Goal: Task Accomplishment & Management: Use online tool/utility

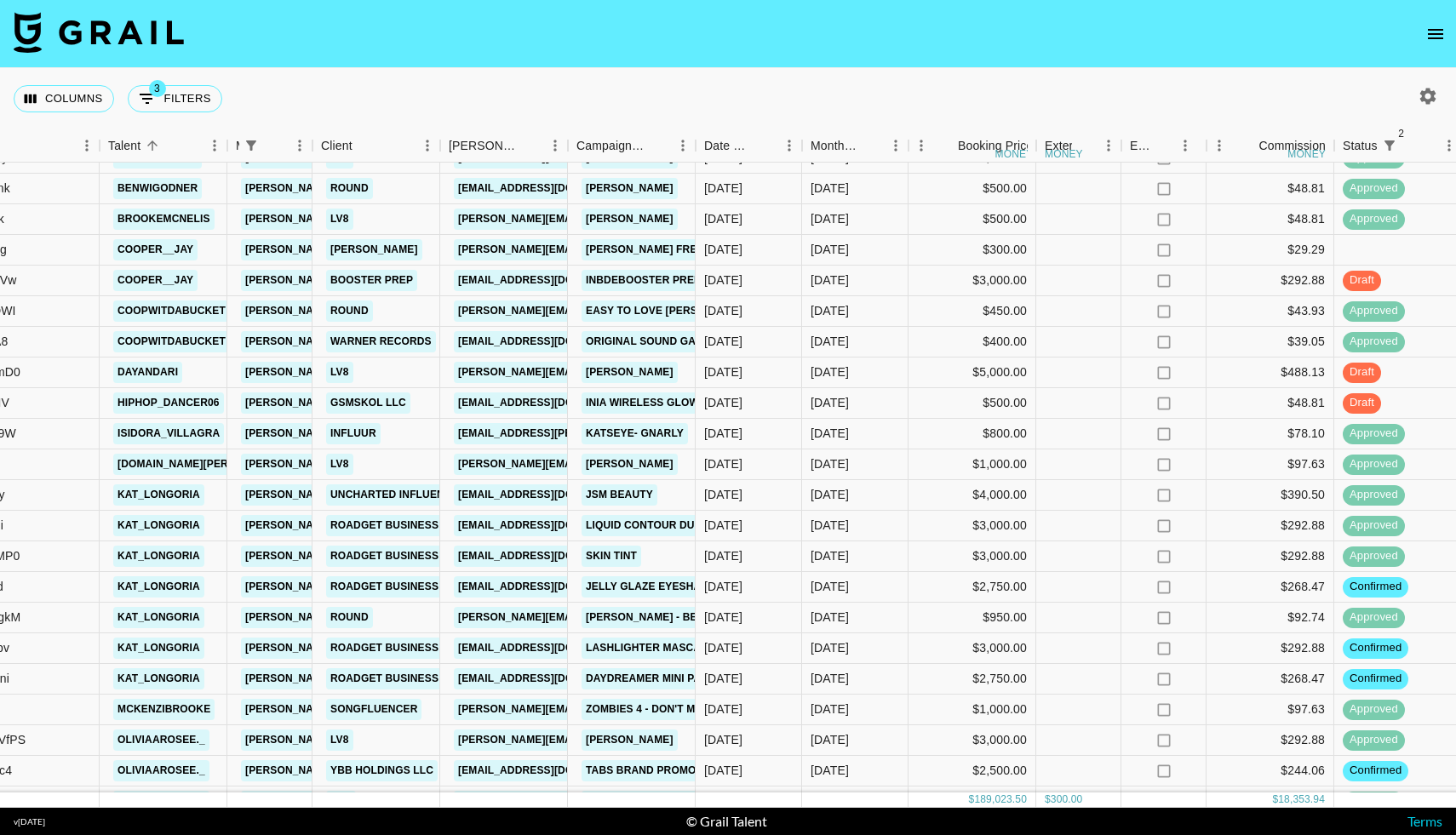
scroll to position [1352, 253]
click at [1434, 27] on icon "open drawer" at bounding box center [1435, 35] width 21 height 21
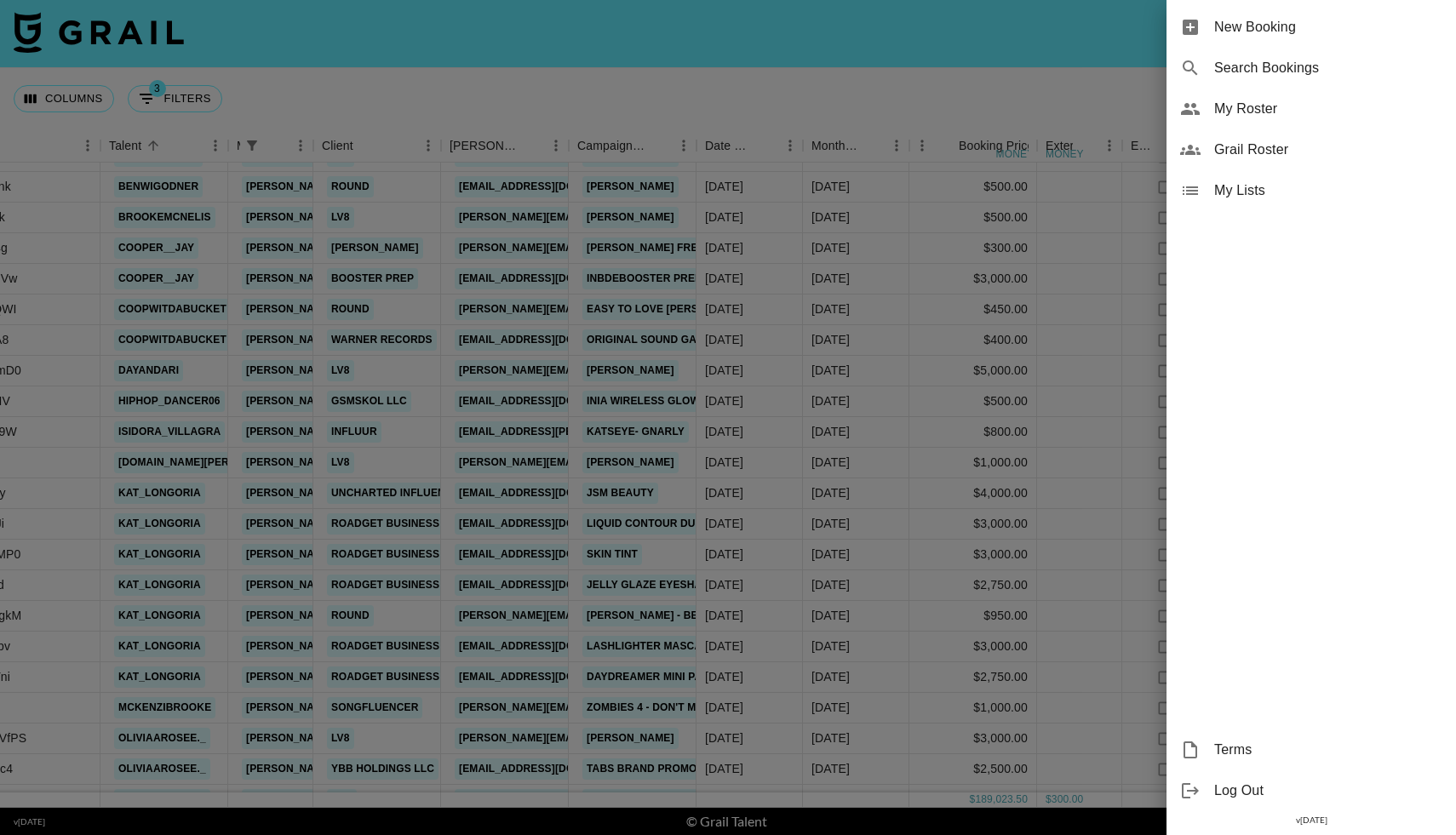
click at [1231, 107] on span "My Roster" at bounding box center [1328, 109] width 228 height 21
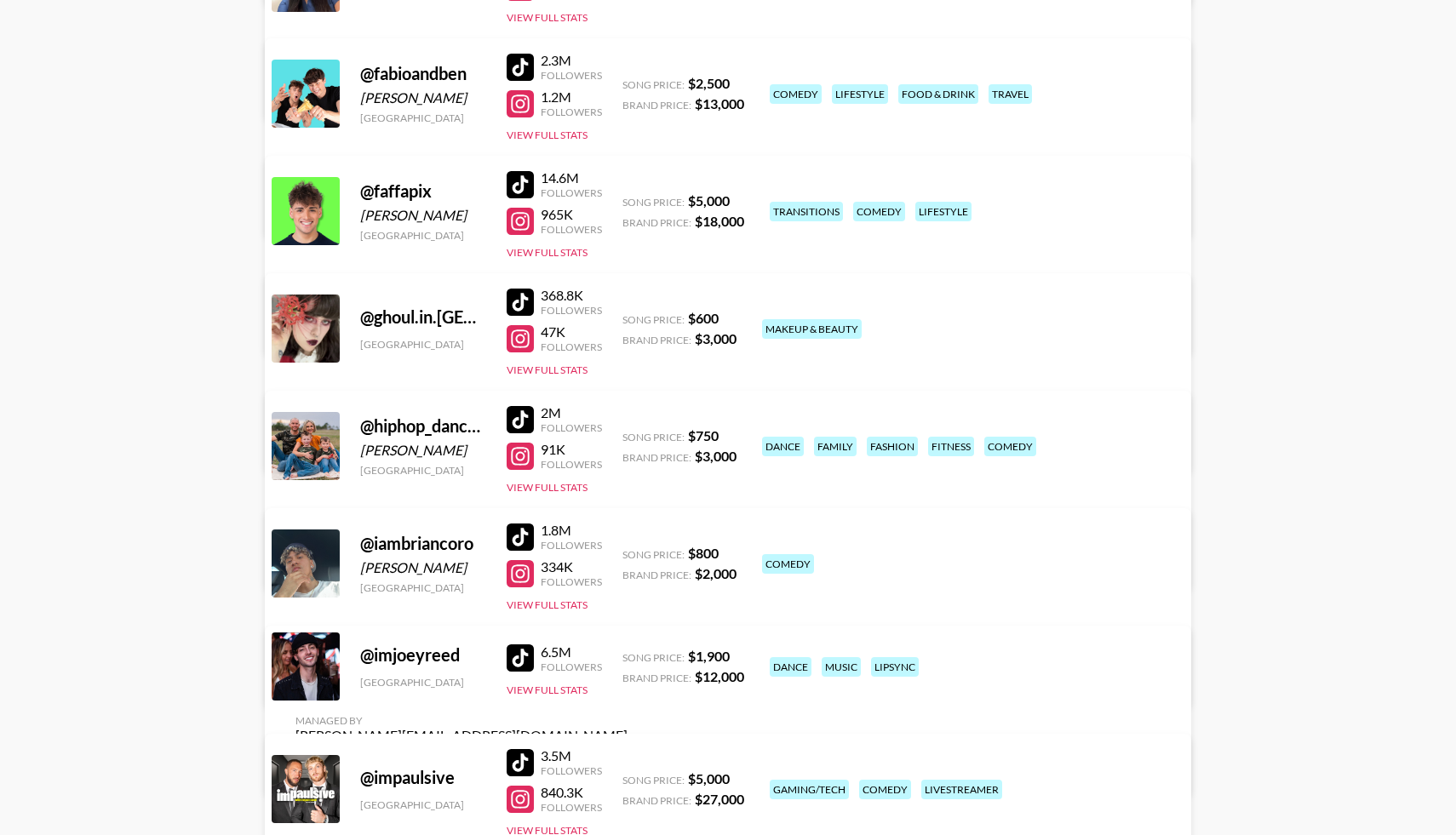
scroll to position [4482, 0]
click at [523, 452] on div at bounding box center [519, 455] width 27 height 27
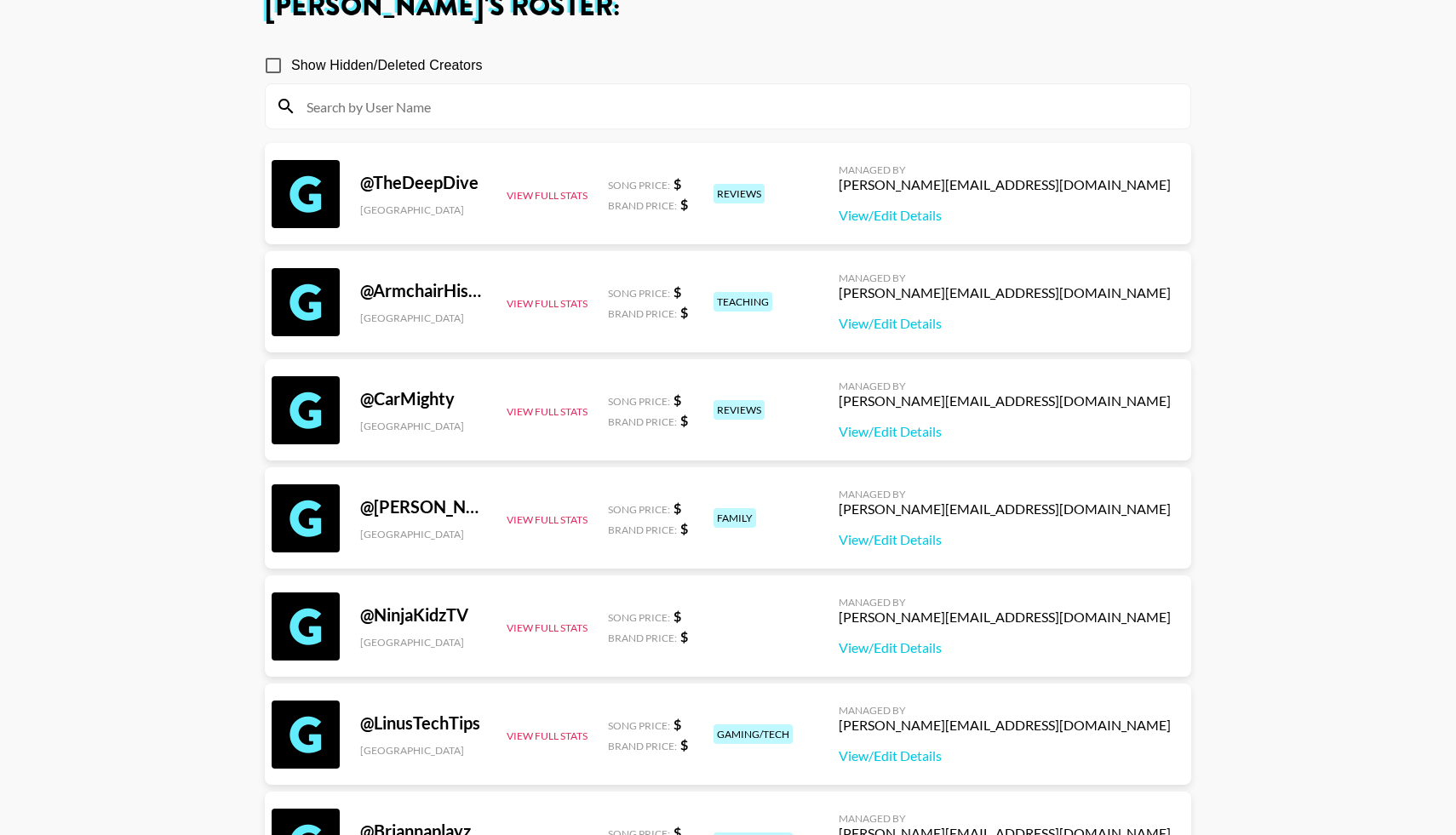
scroll to position [0, 0]
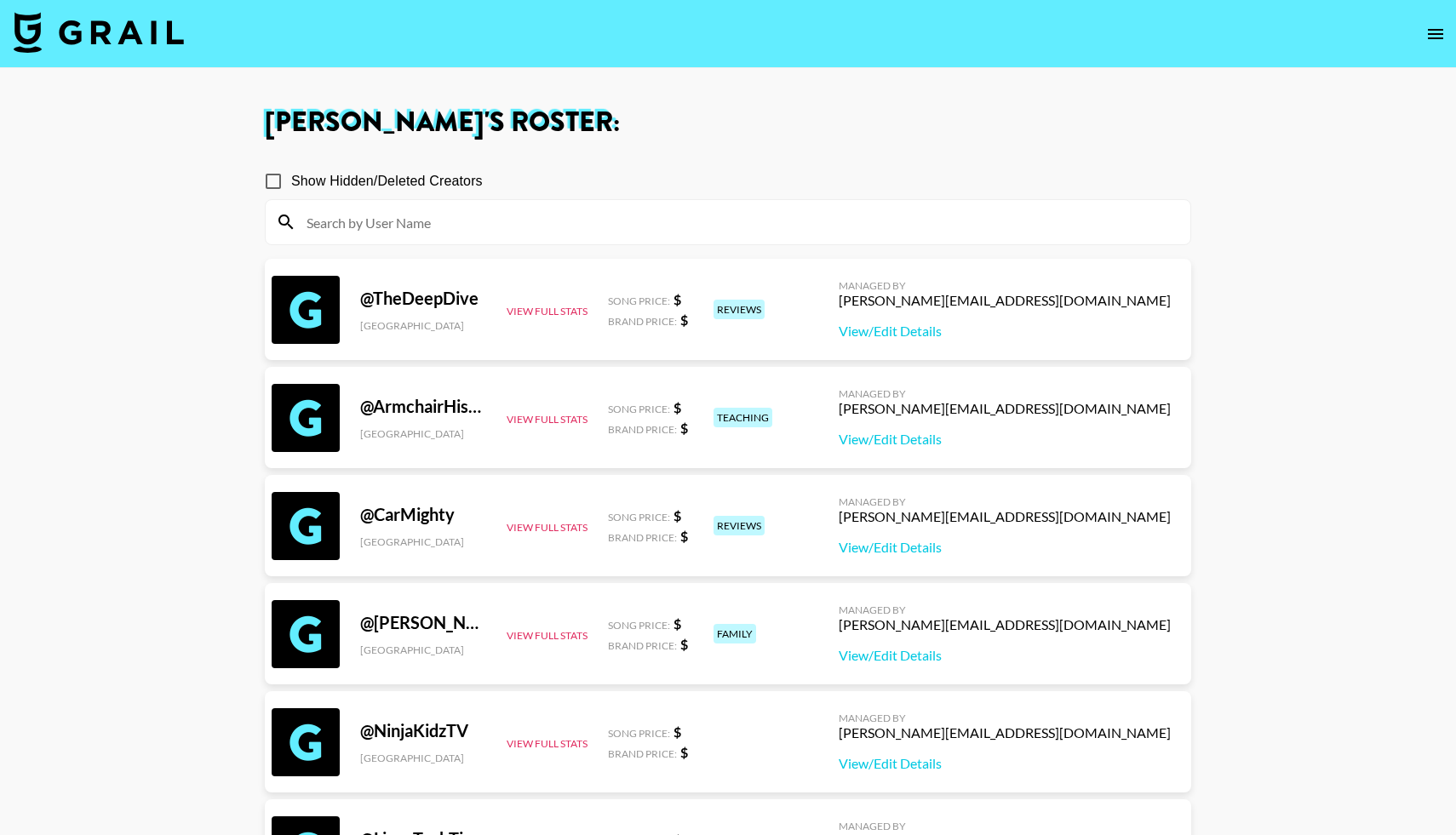
click at [86, 23] on img at bounding box center [99, 32] width 170 height 41
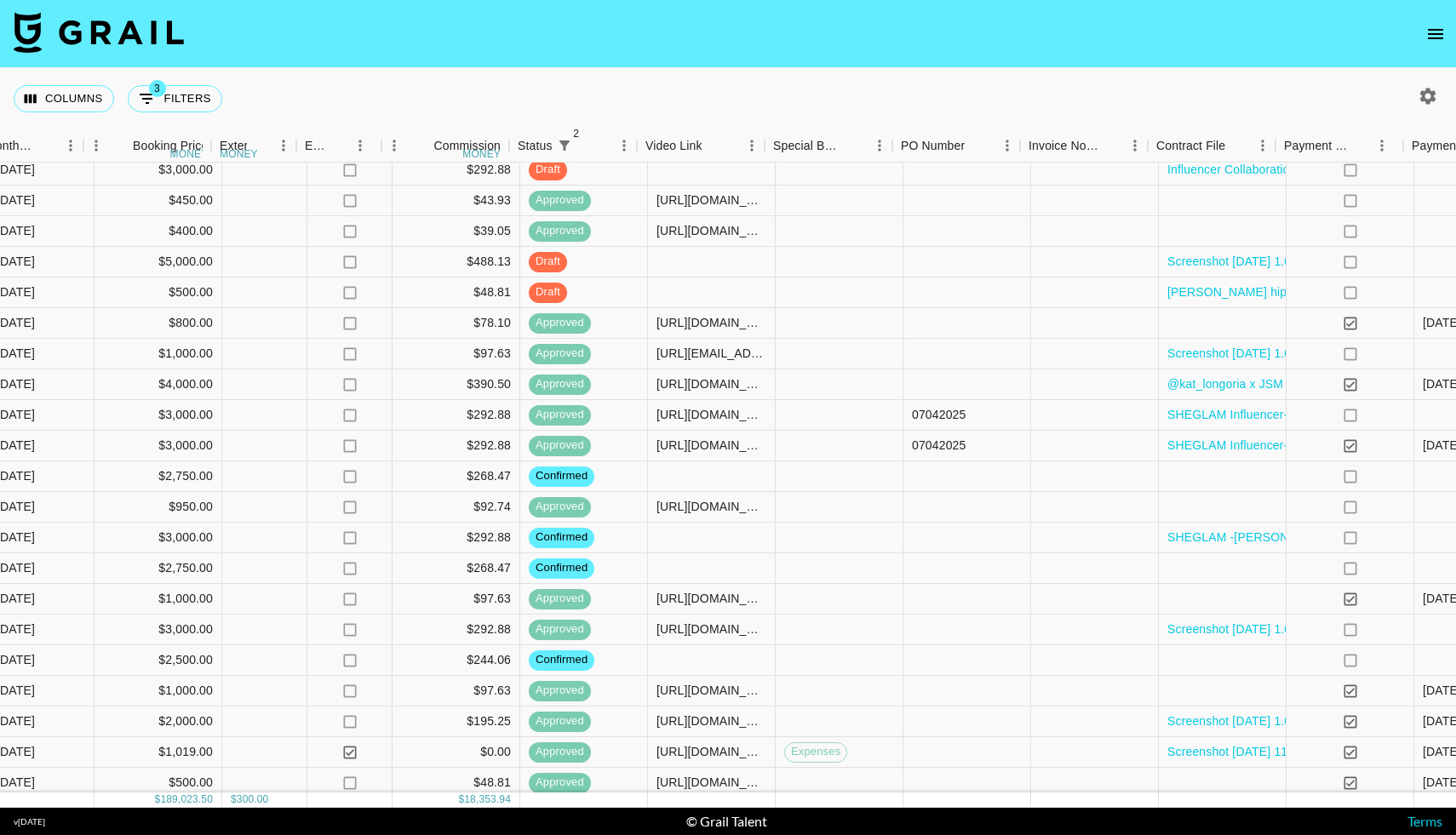
scroll to position [1461, 1081]
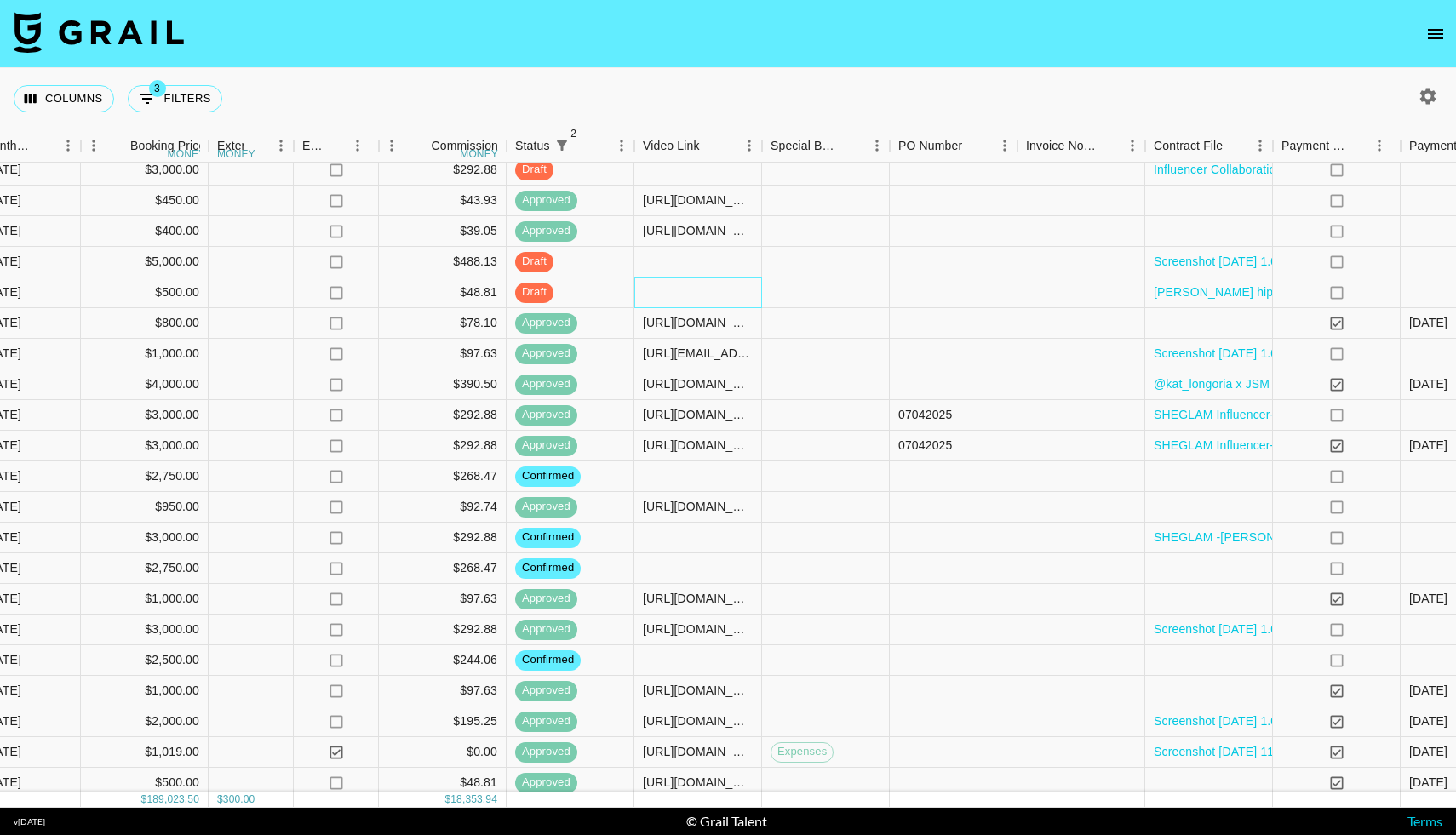
click at [659, 297] on div at bounding box center [698, 292] width 128 height 30
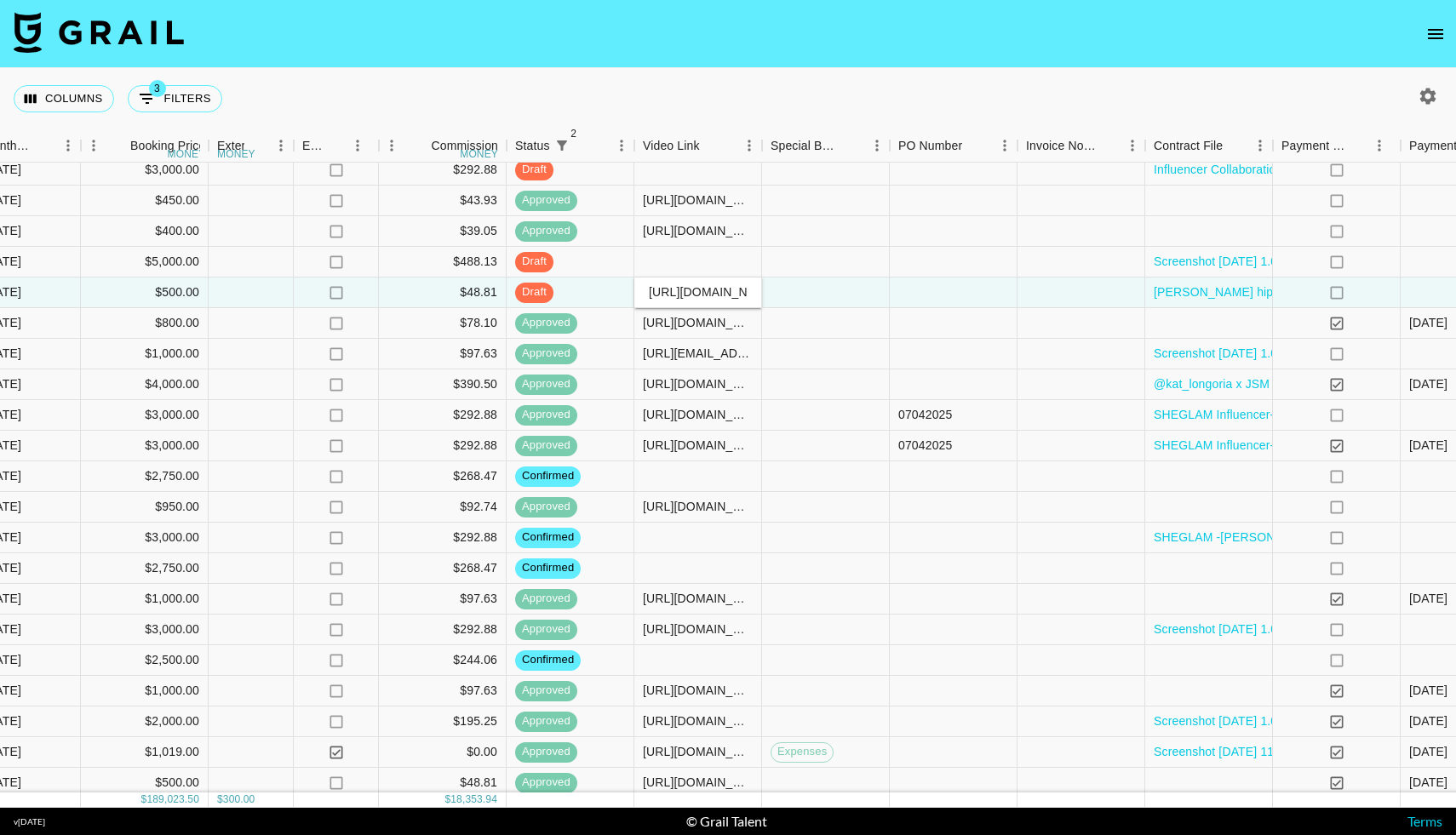
scroll to position [0, 144]
type input "[URL][DOMAIN_NAME]"
click at [821, 296] on div at bounding box center [826, 292] width 128 height 30
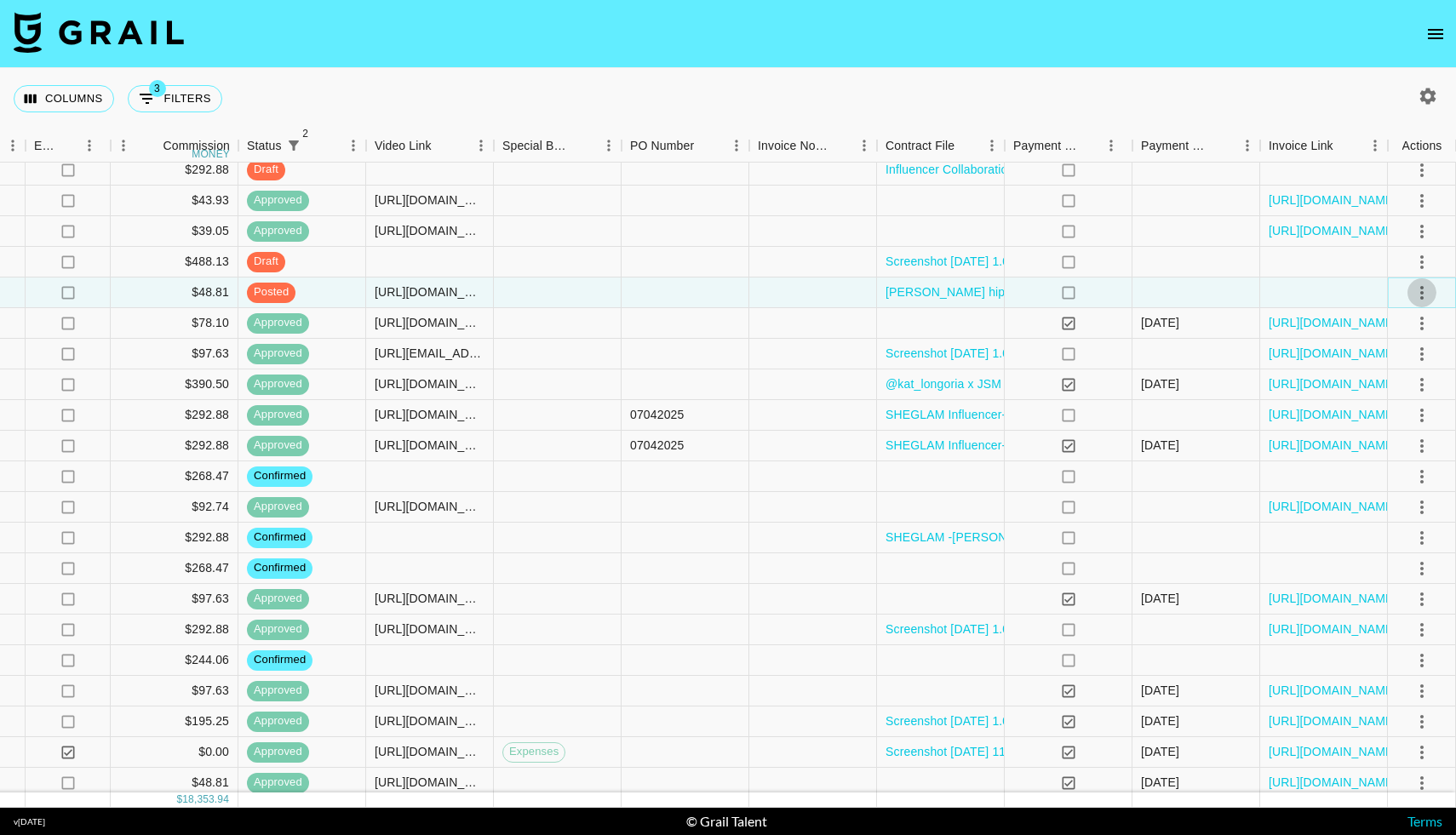
click at [1423, 292] on icon "select merge strategy" at bounding box center [1421, 293] width 21 height 21
click at [1384, 456] on div "Approve" at bounding box center [1384, 453] width 52 height 21
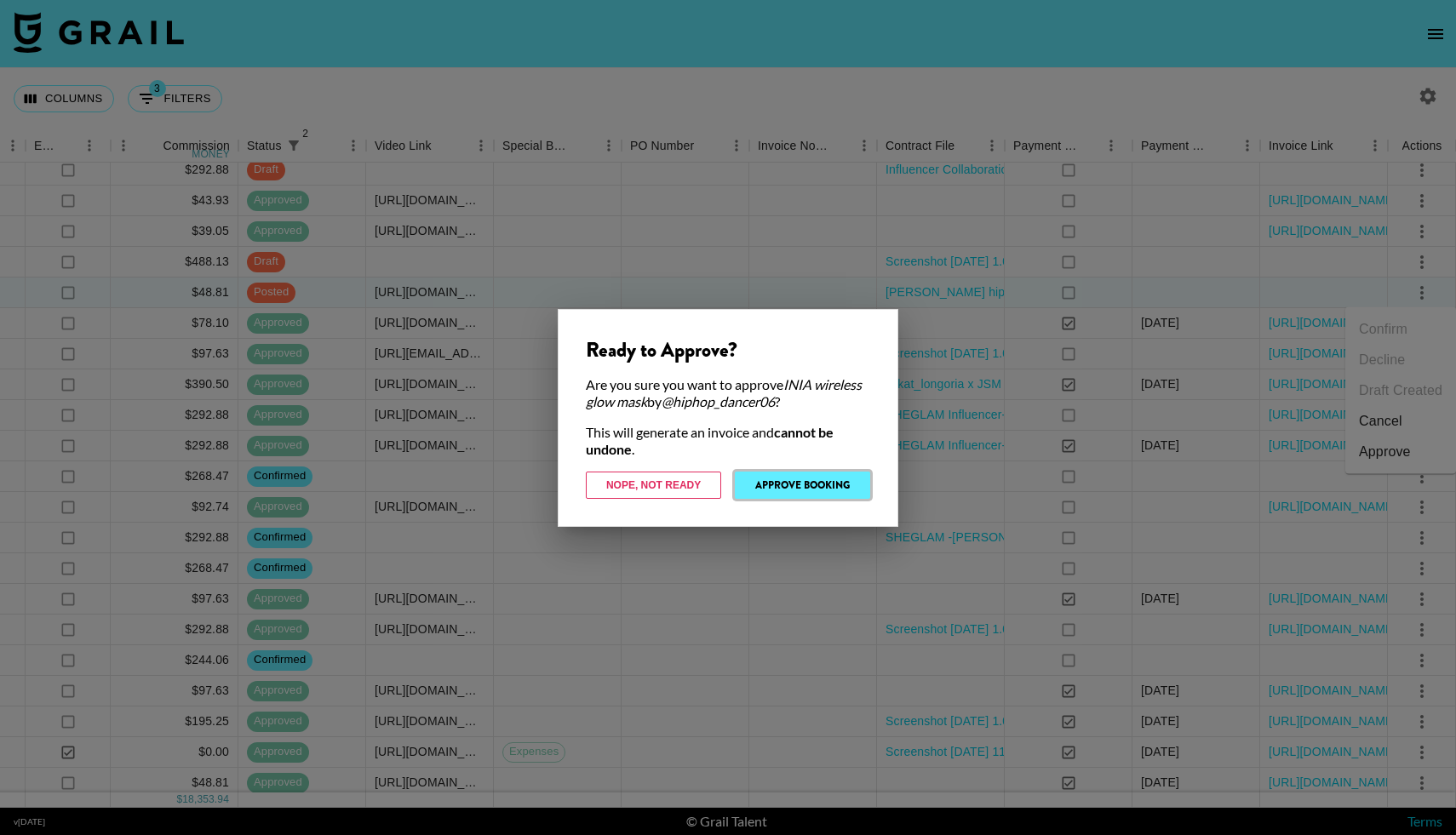
click at [824, 483] on button "Approve Booking" at bounding box center [802, 485] width 135 height 27
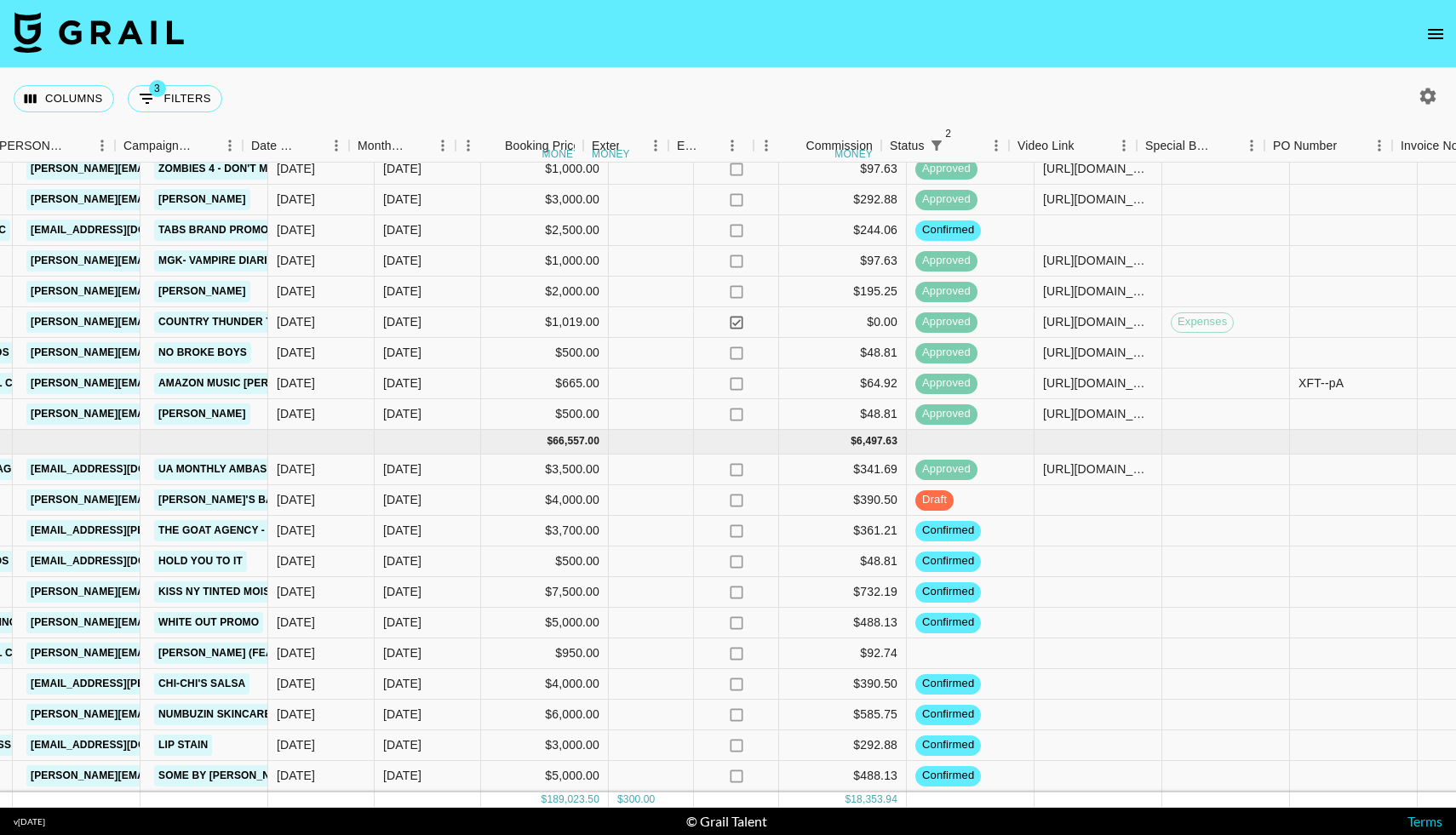
scroll to position [1891, 707]
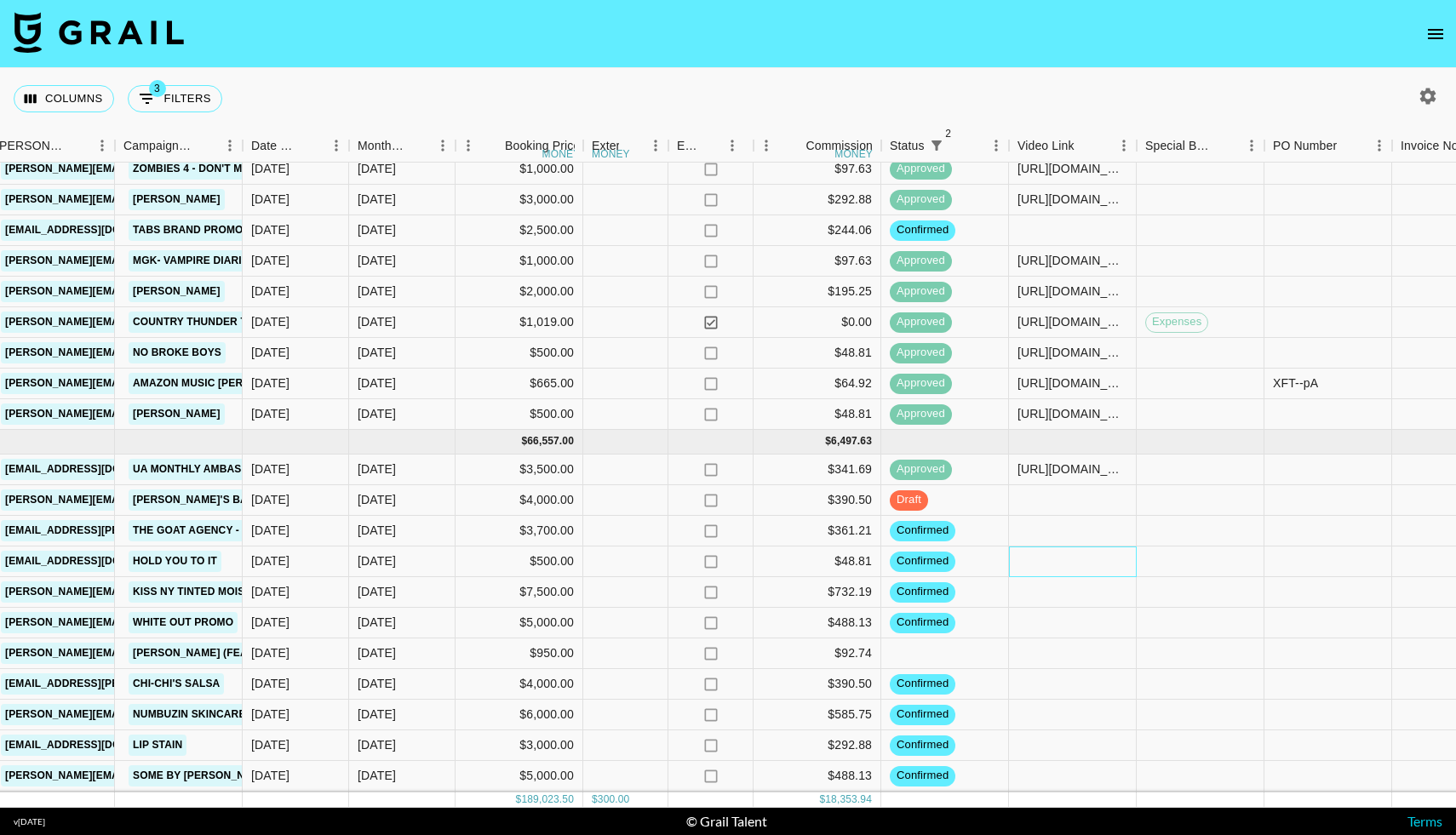
click at [1029, 562] on div at bounding box center [1073, 562] width 128 height 30
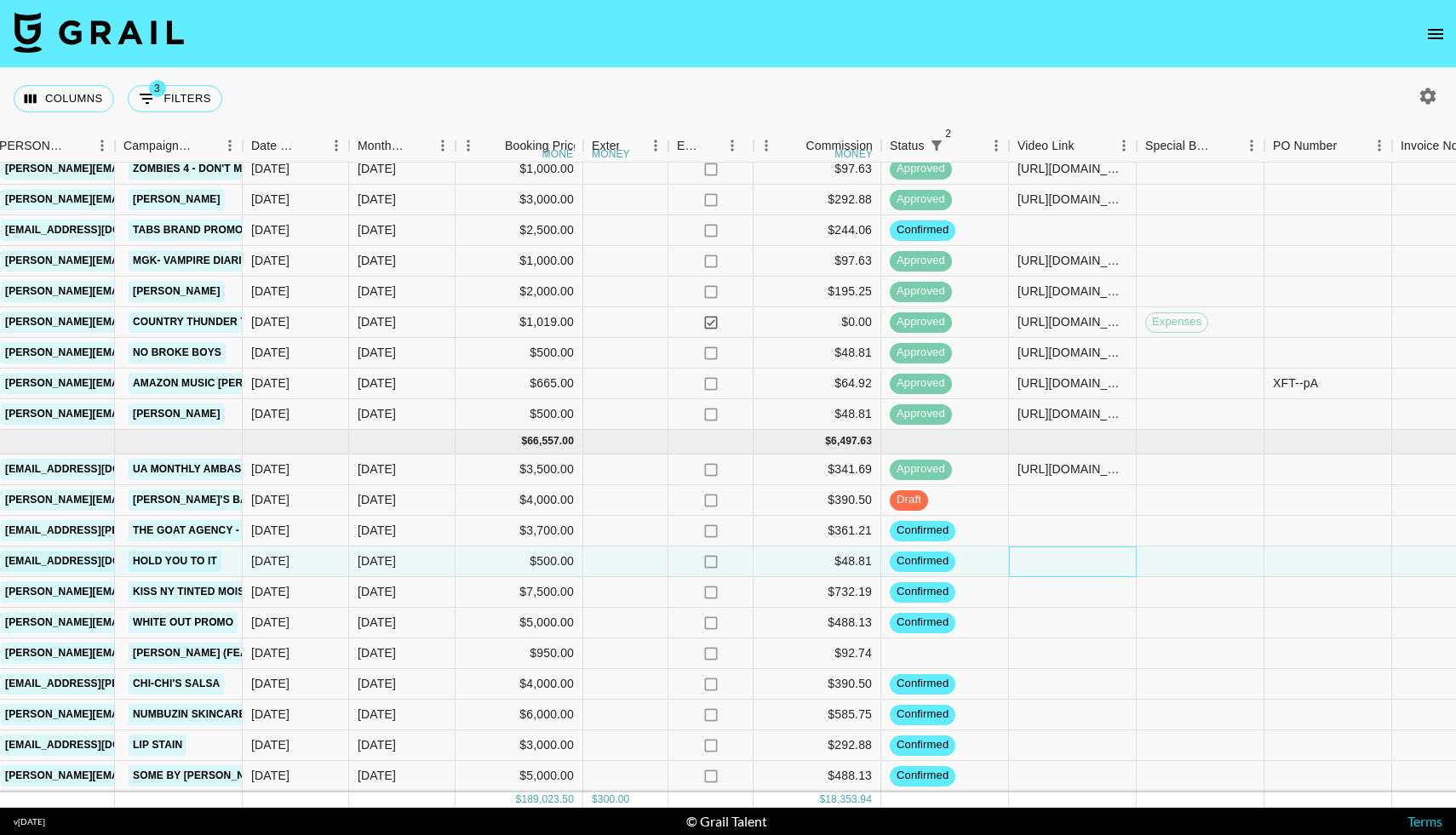
click at [1029, 562] on div at bounding box center [1073, 562] width 128 height 30
type input "[URL][DOMAIN_NAME]"
click at [1215, 549] on div at bounding box center [1201, 562] width 128 height 30
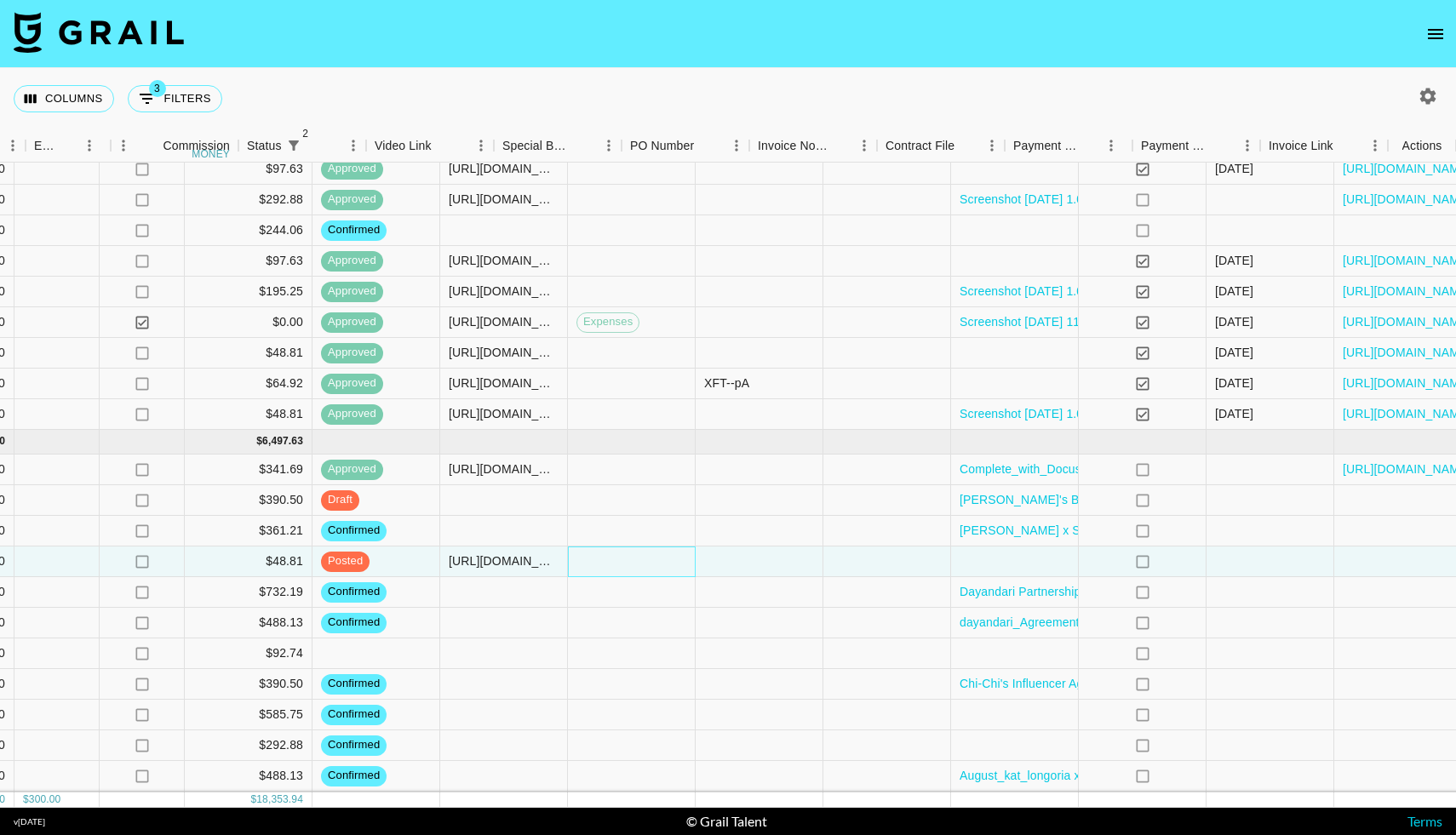
scroll to position [1891, 1350]
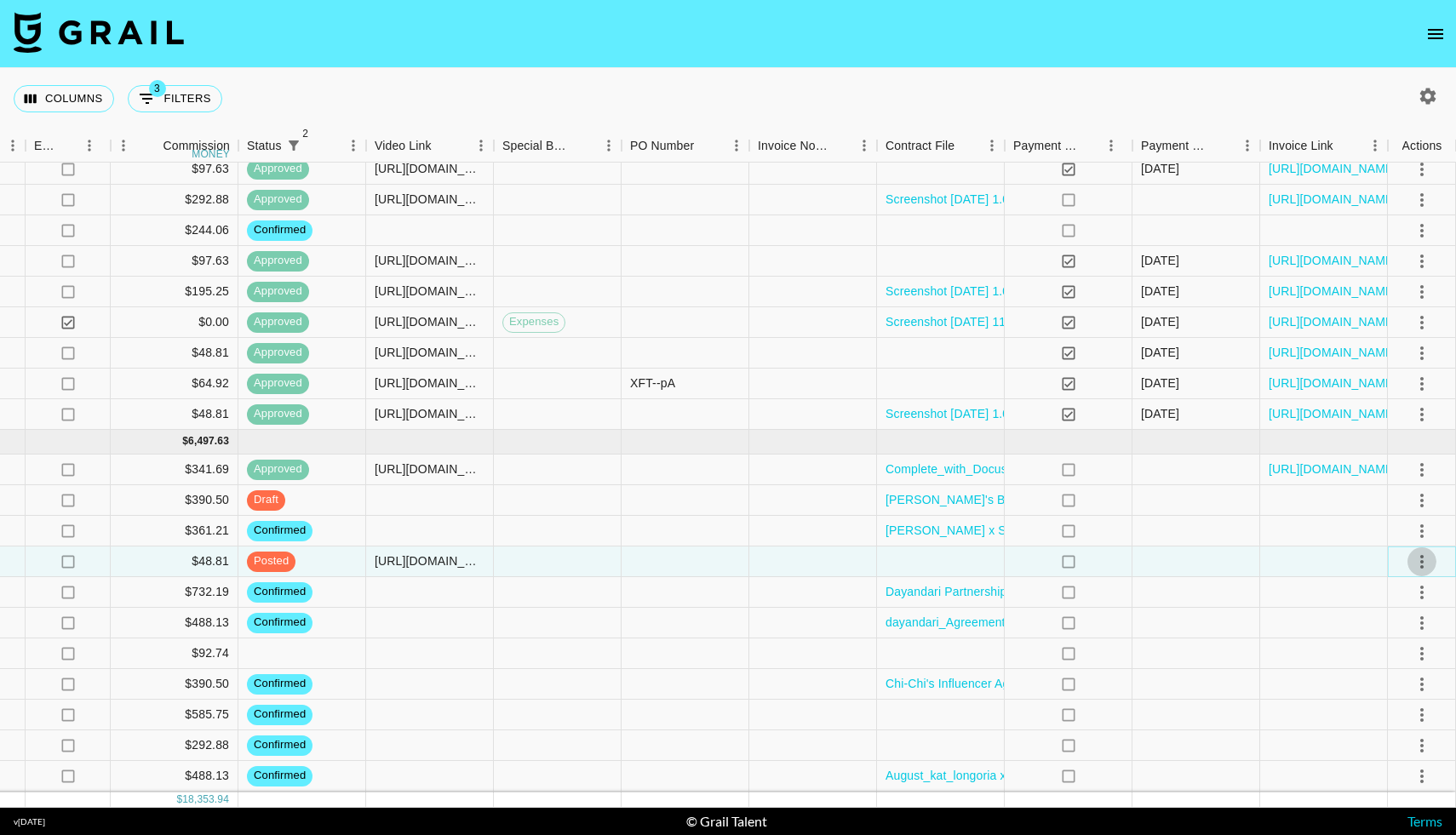
click at [1424, 558] on icon "select merge strategy" at bounding box center [1421, 562] width 21 height 21
click at [1371, 718] on div "Approve" at bounding box center [1384, 722] width 52 height 21
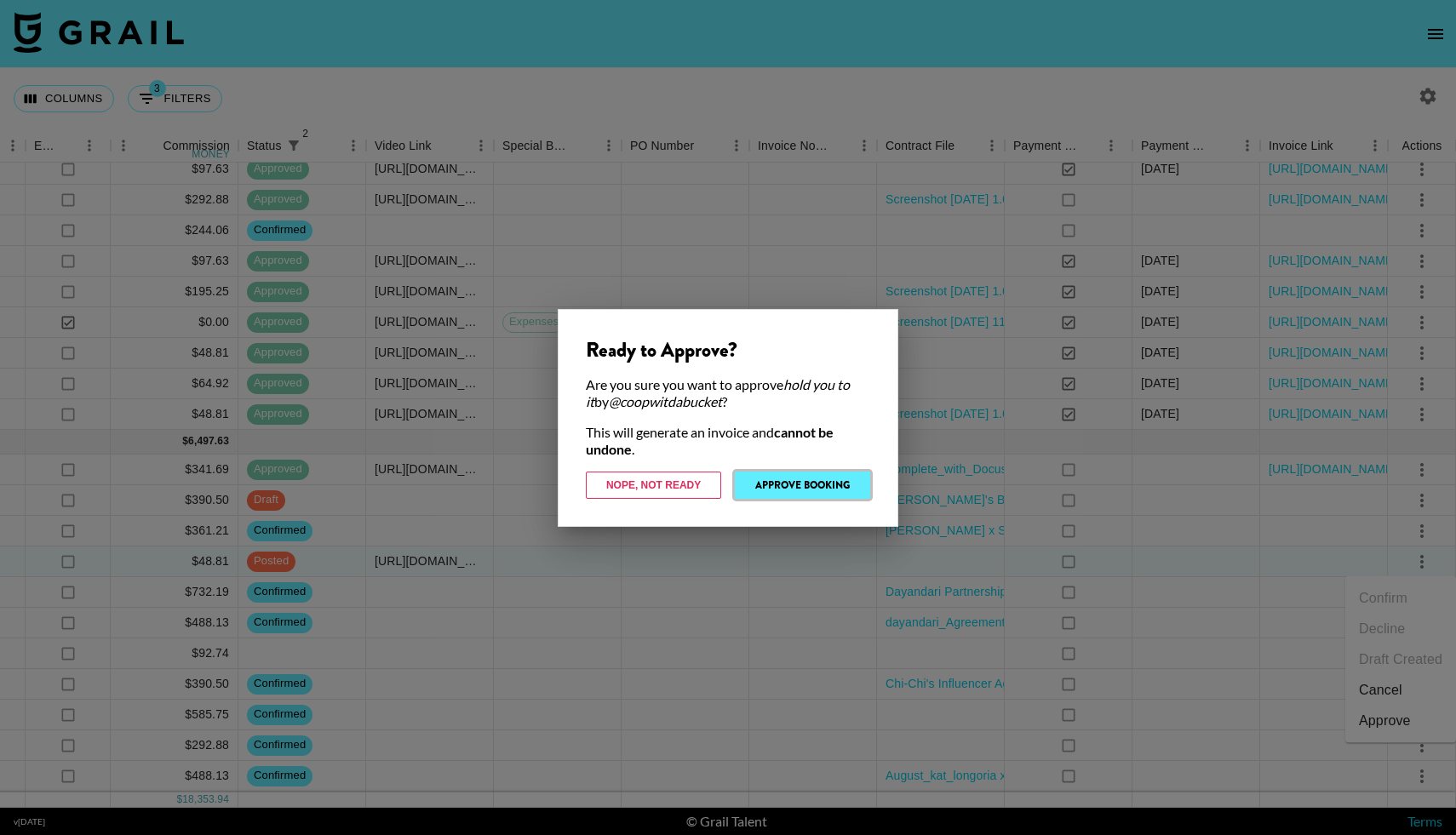
click at [822, 487] on button "Approve Booking" at bounding box center [802, 485] width 135 height 27
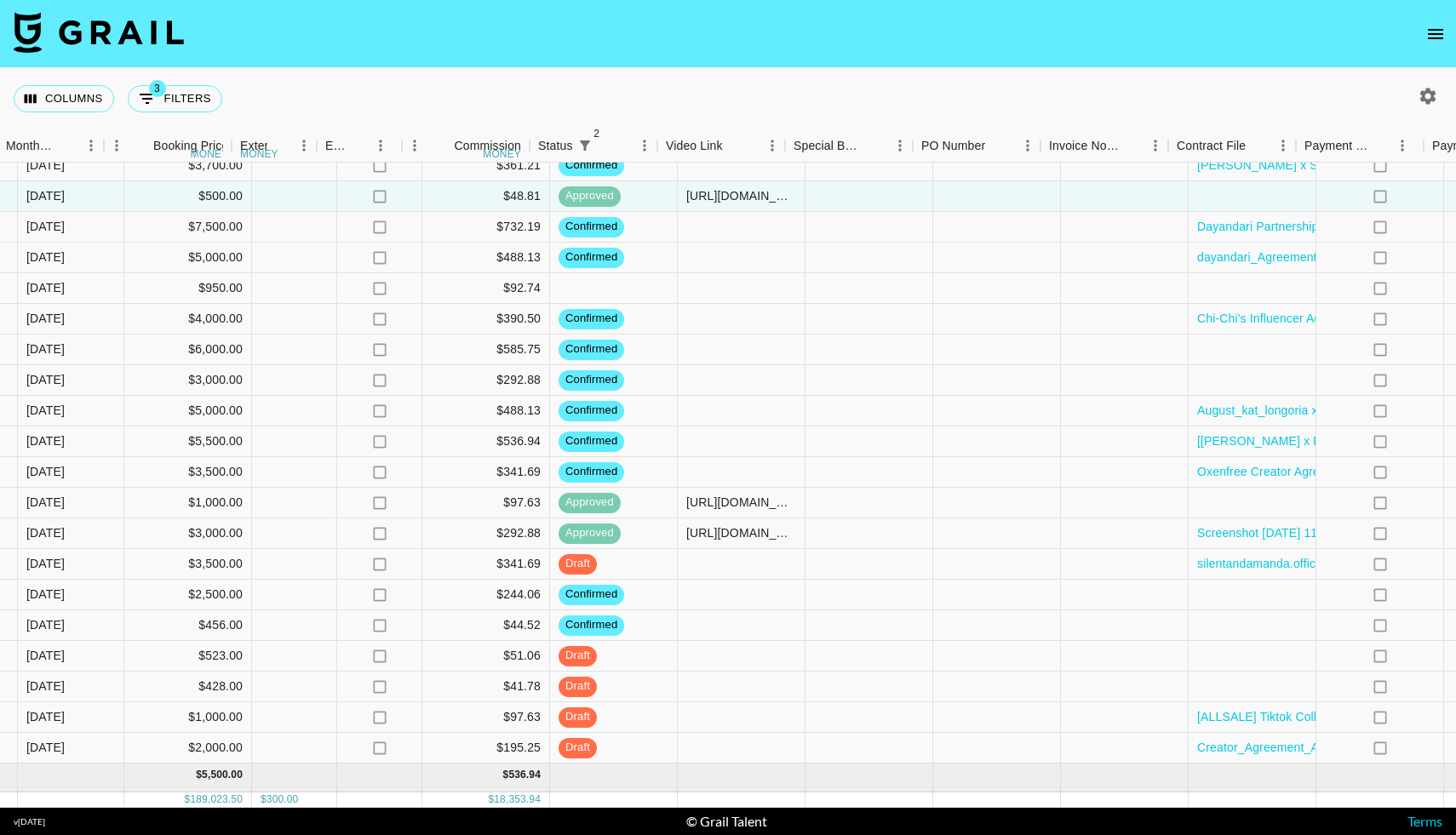
scroll to position [2257, 1058]
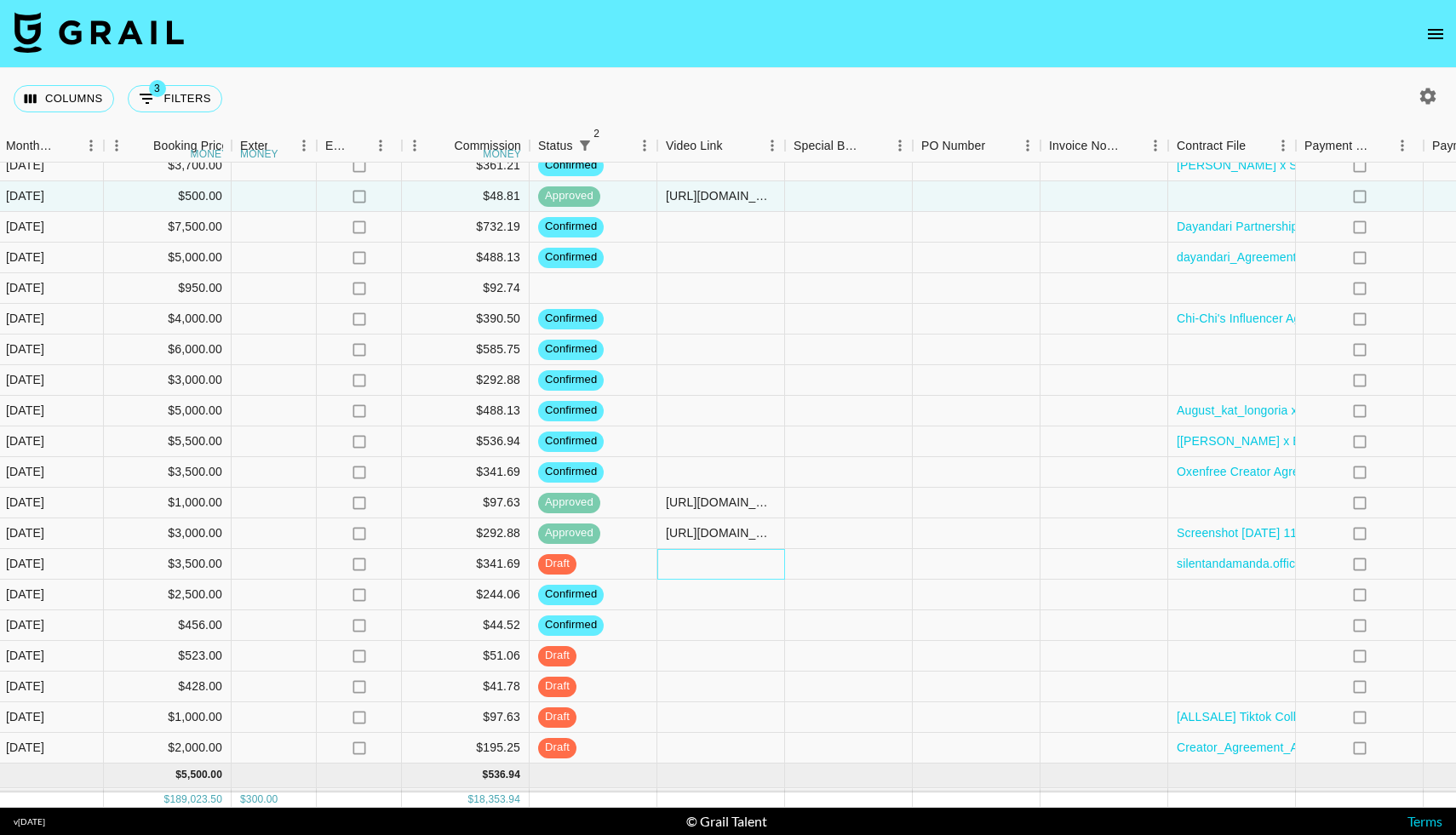
click at [734, 558] on div at bounding box center [722, 564] width 128 height 30
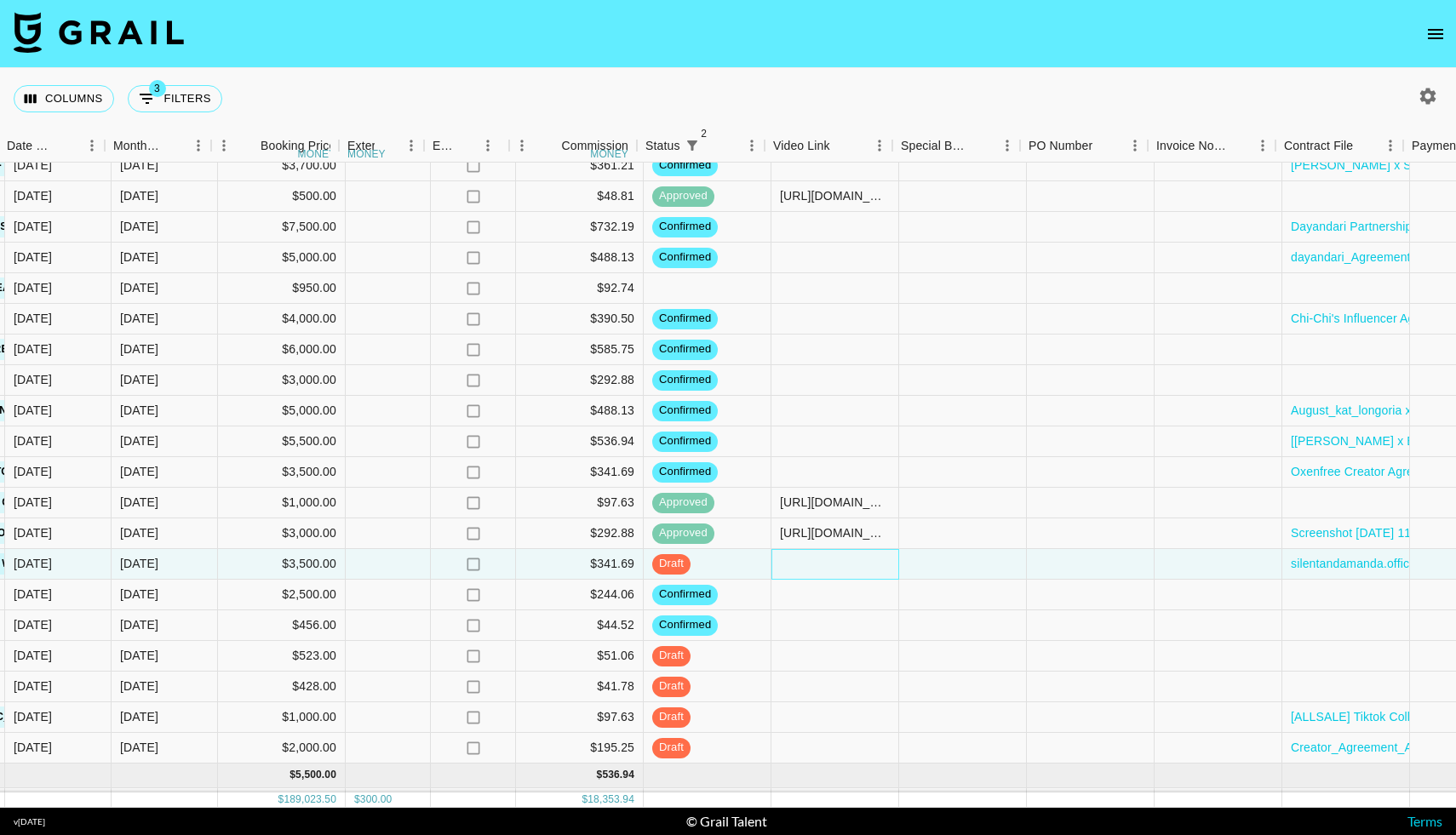
scroll to position [2257, 951]
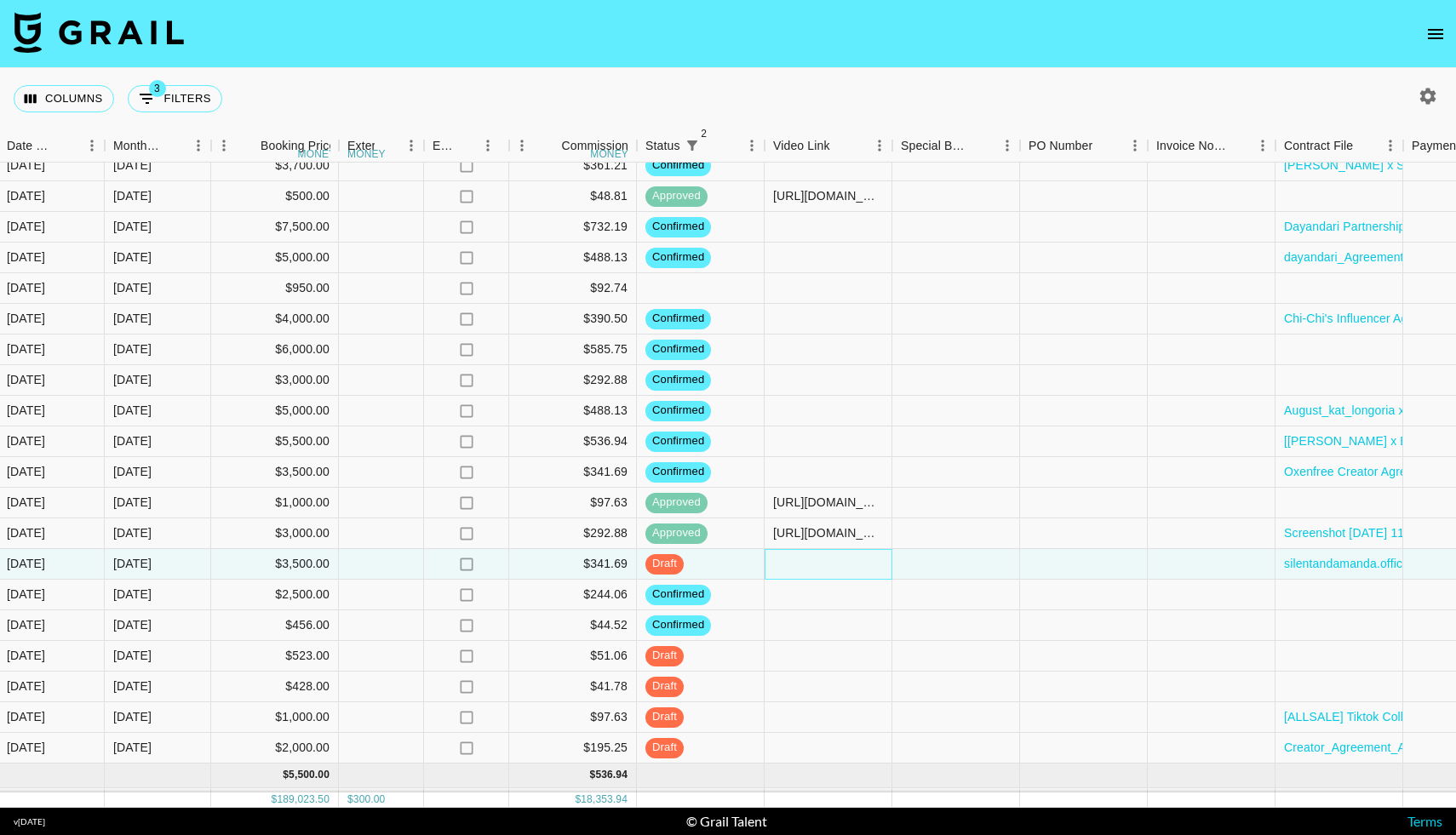
click at [787, 568] on div at bounding box center [829, 564] width 128 height 30
type input "[URL][DOMAIN_NAME]"
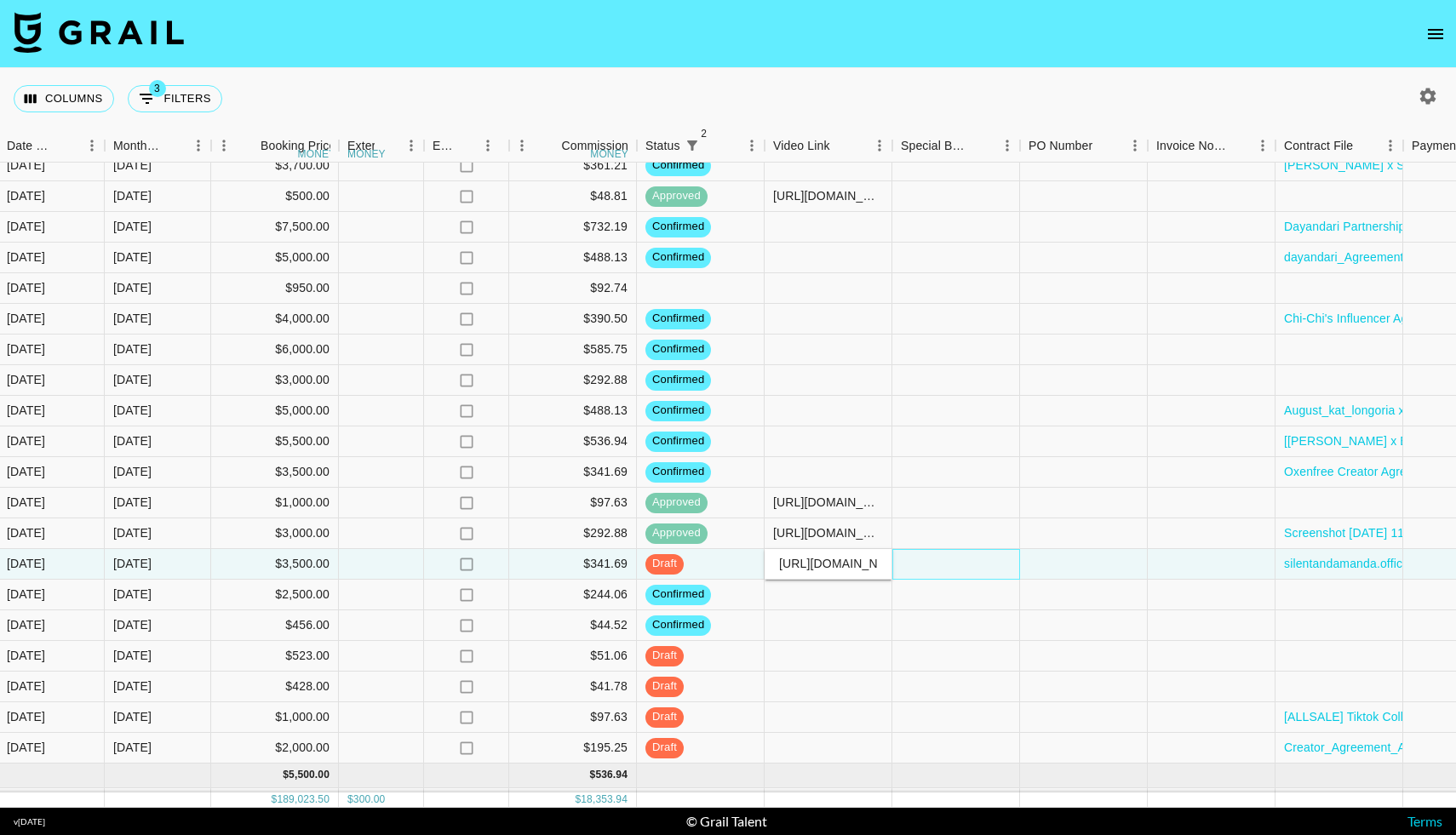
click at [944, 557] on div at bounding box center [956, 564] width 128 height 30
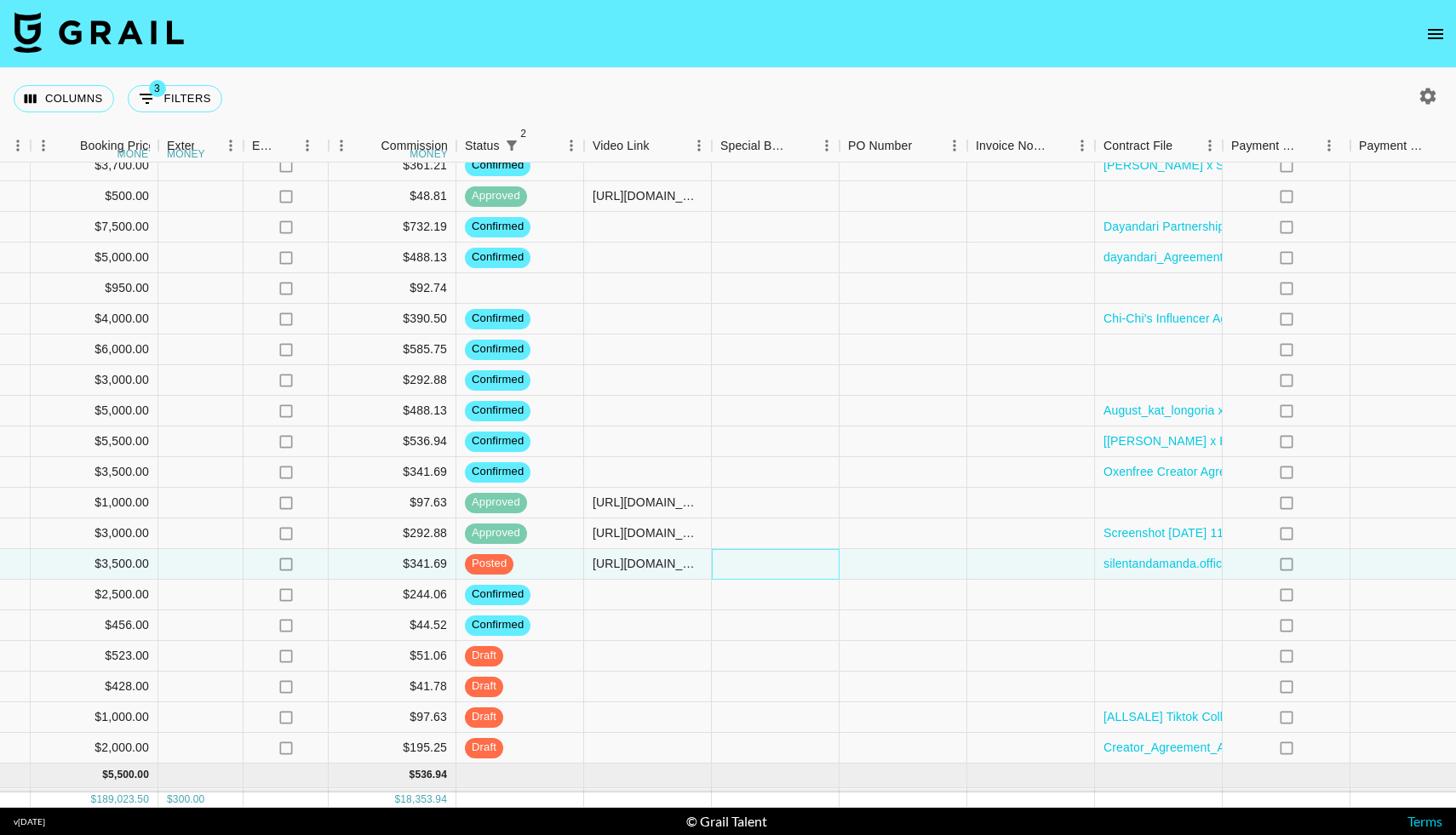
scroll to position [2257, 1350]
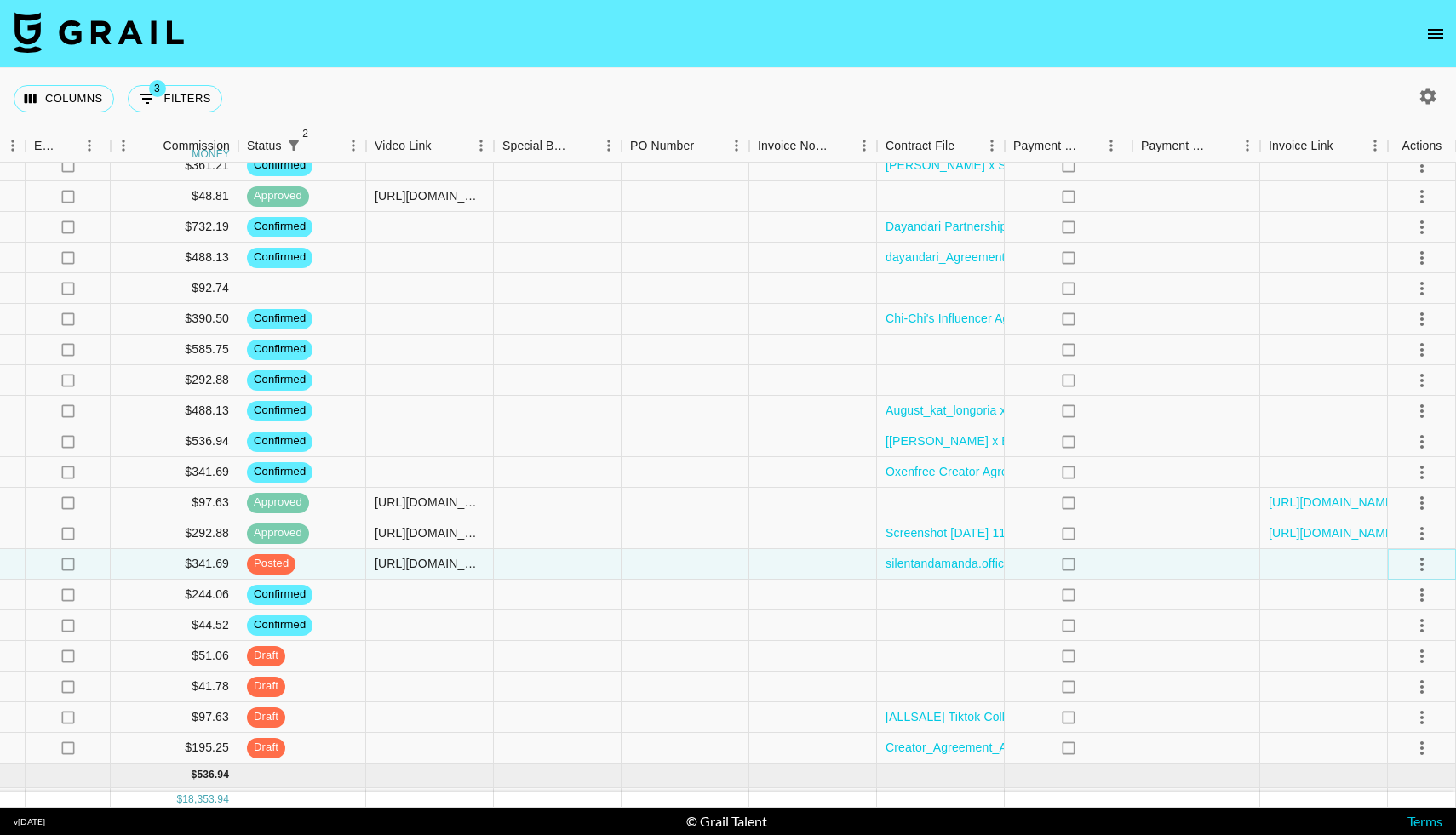
click at [1428, 562] on icon "select merge strategy" at bounding box center [1421, 565] width 21 height 21
click at [1368, 723] on div "Approve" at bounding box center [1384, 724] width 52 height 21
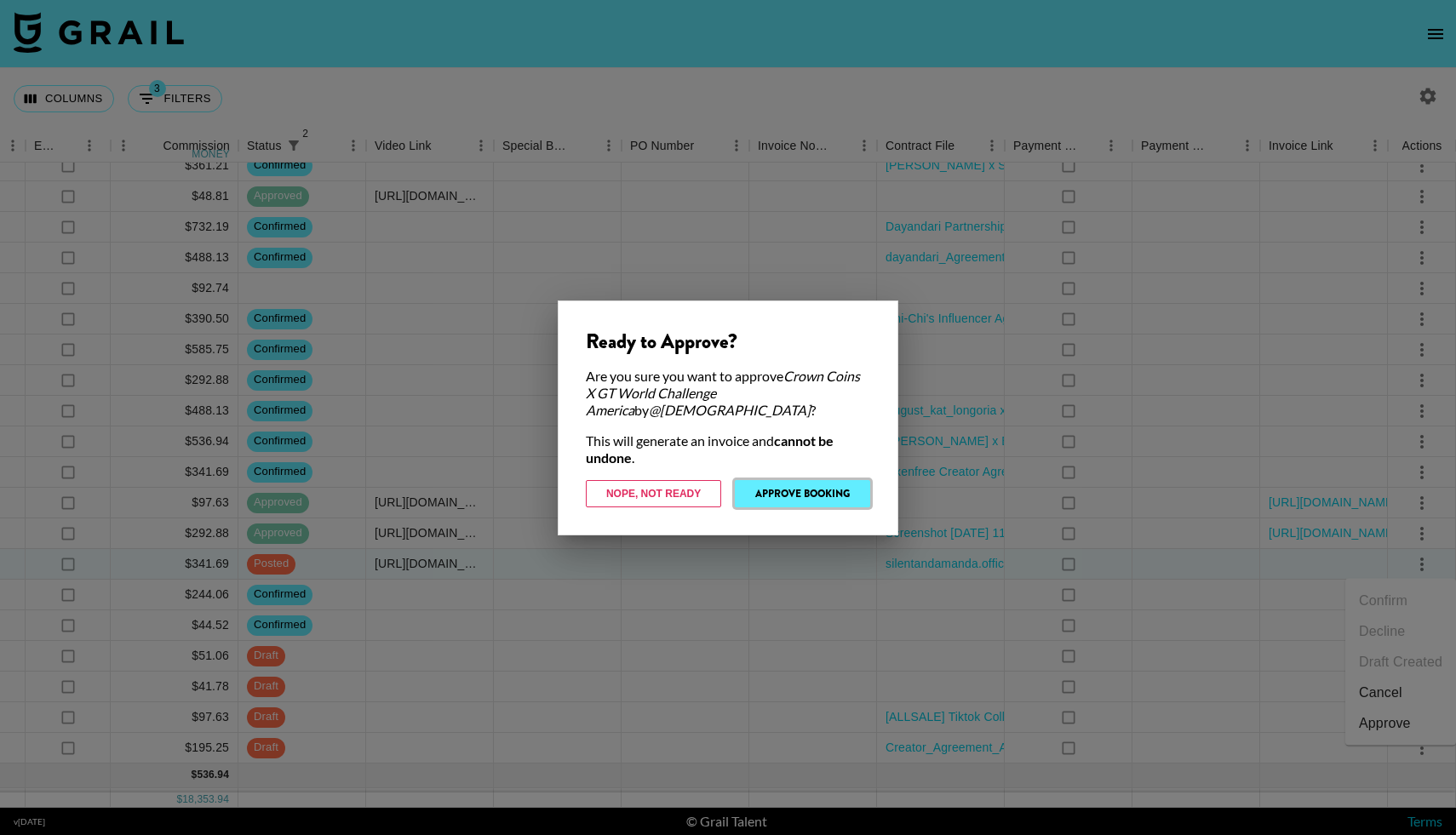
click at [857, 489] on button "Approve Booking" at bounding box center [802, 493] width 135 height 27
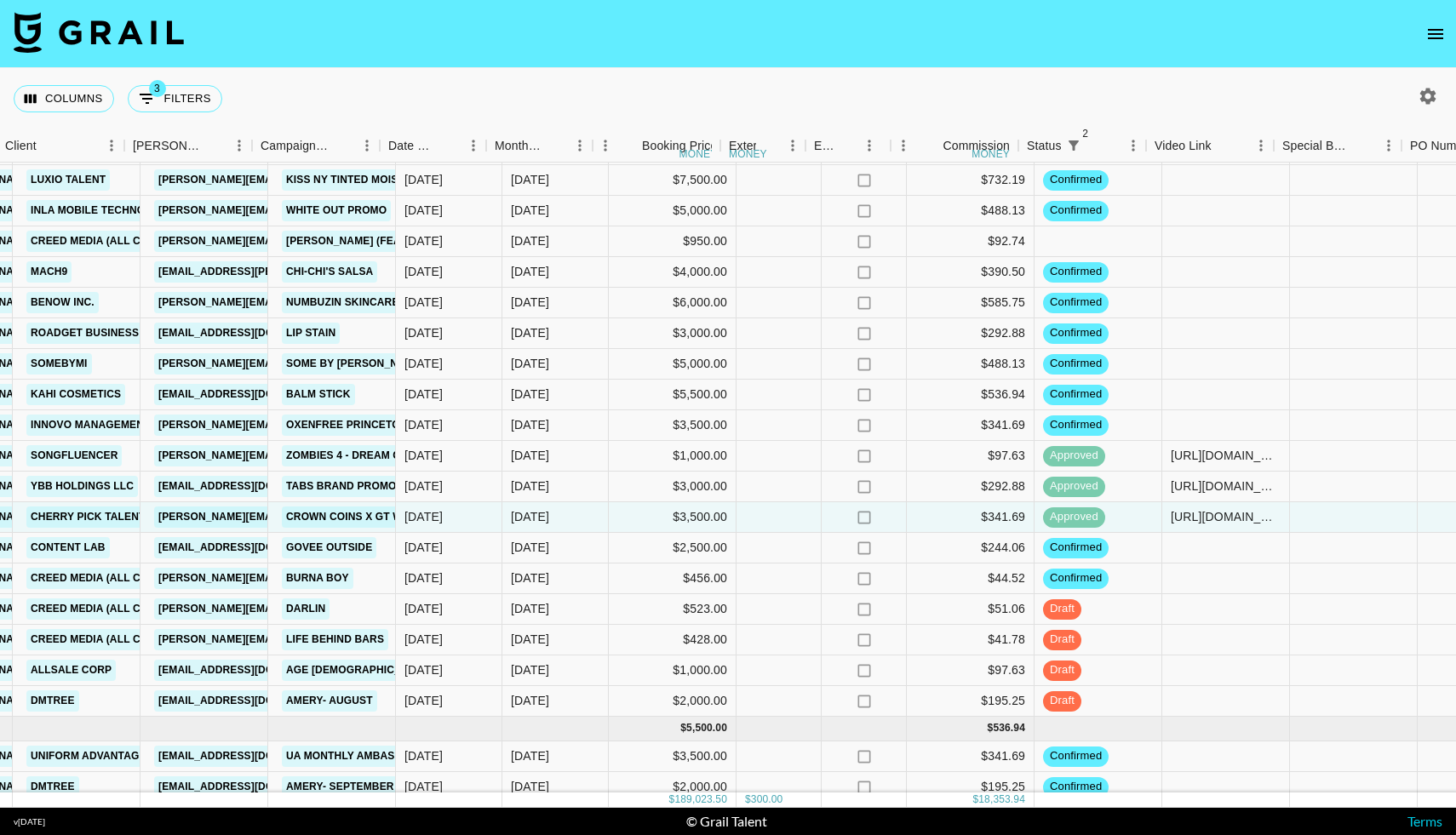
scroll to position [2303, 571]
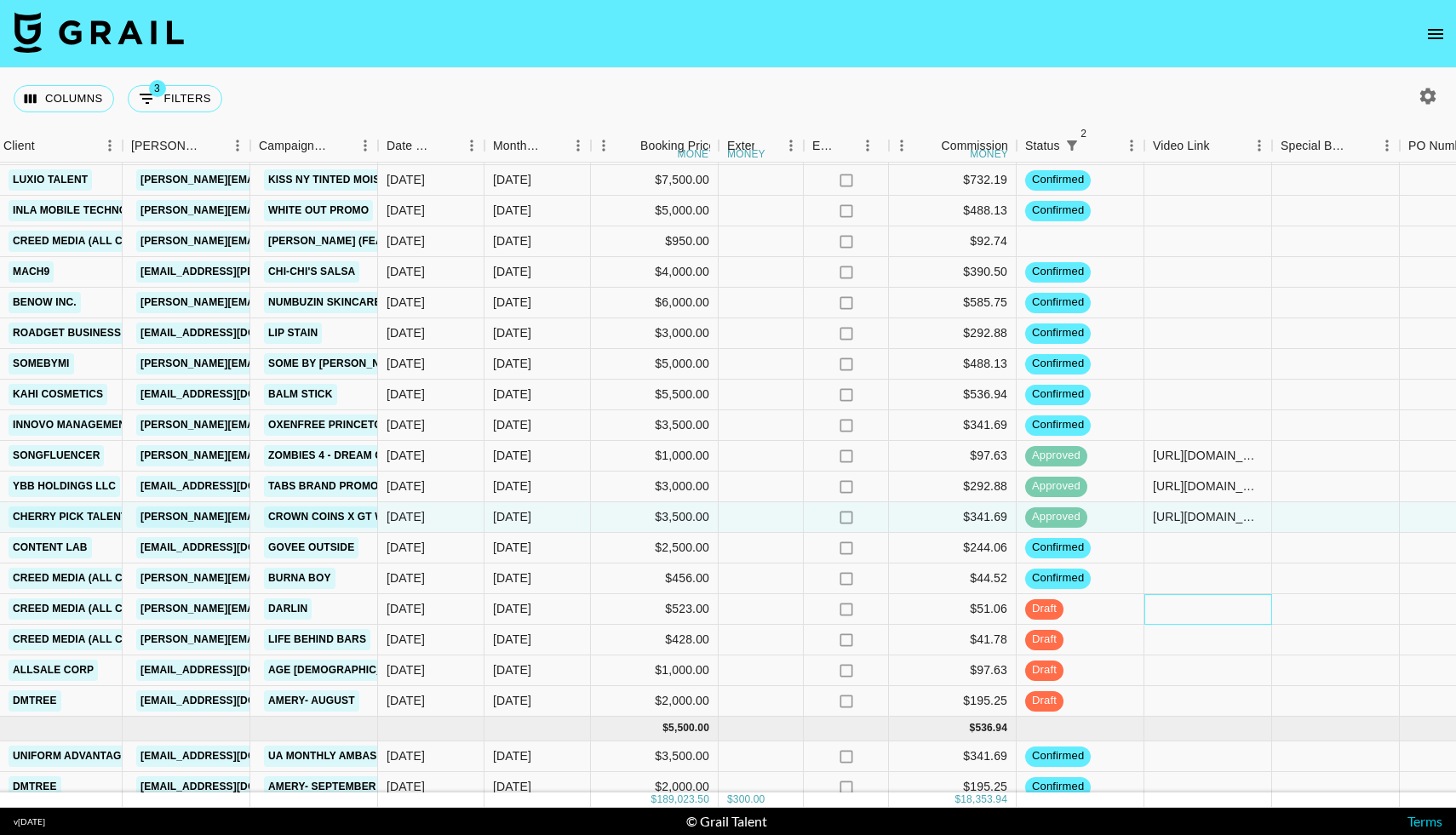
click at [1202, 611] on div at bounding box center [1208, 609] width 128 height 30
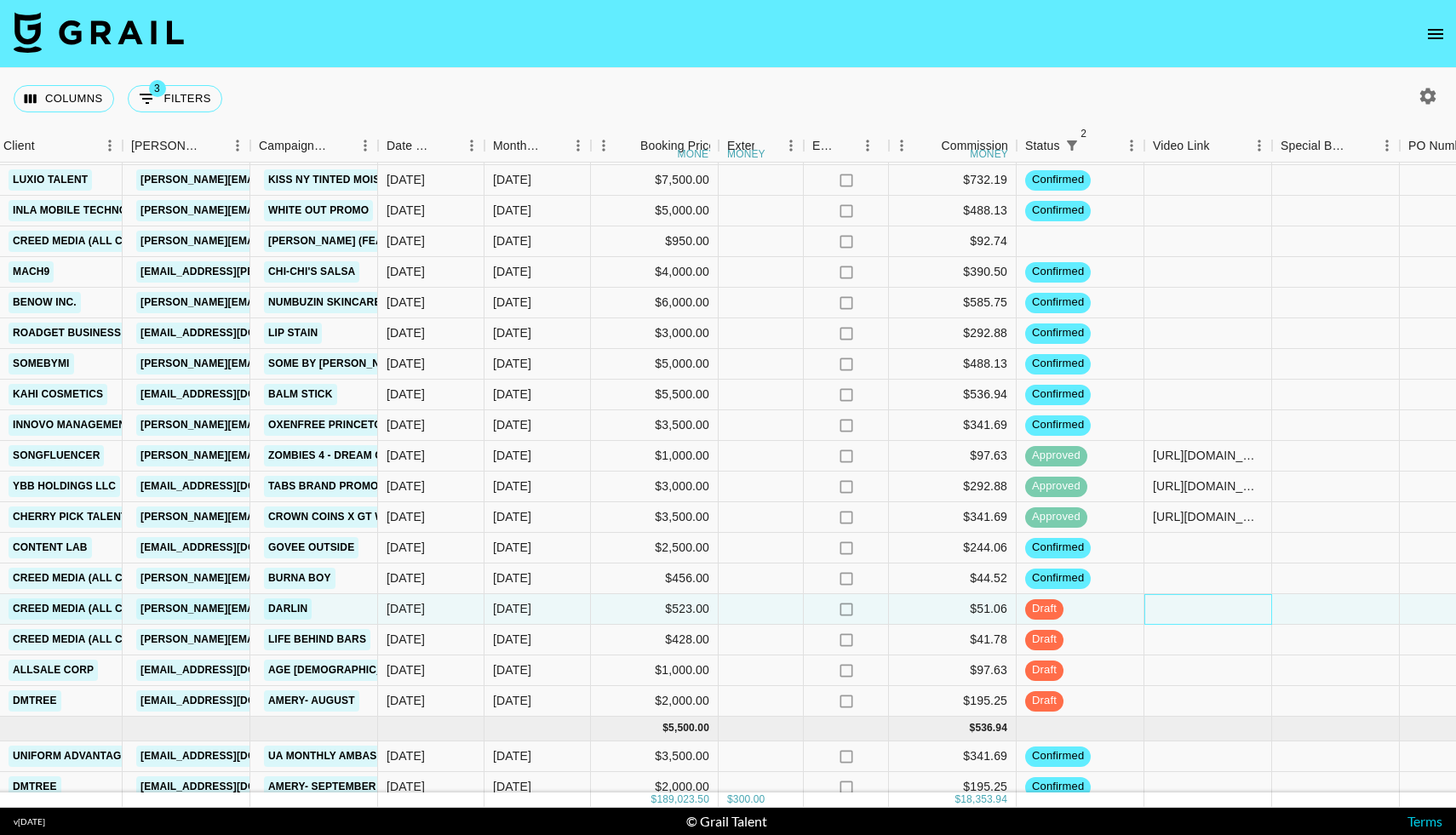
click at [1202, 611] on div at bounding box center [1208, 609] width 128 height 30
type input "[URL][DOMAIN_NAME]"
click at [1294, 594] on div at bounding box center [1336, 609] width 128 height 30
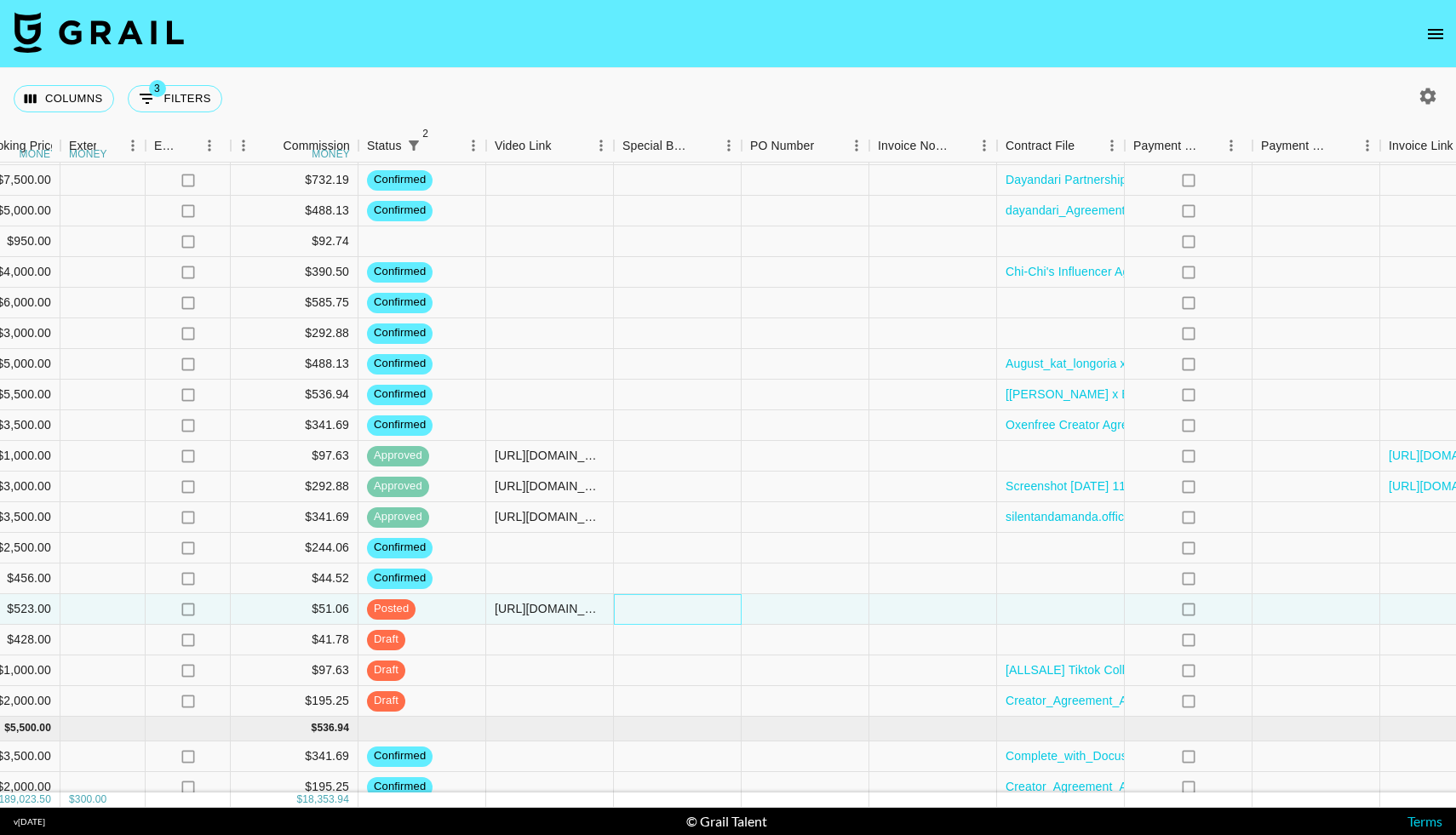
scroll to position [2303, 1231]
click at [802, 607] on div at bounding box center [804, 609] width 128 height 30
type input "zRE3NCs"
click at [910, 617] on div at bounding box center [932, 609] width 128 height 30
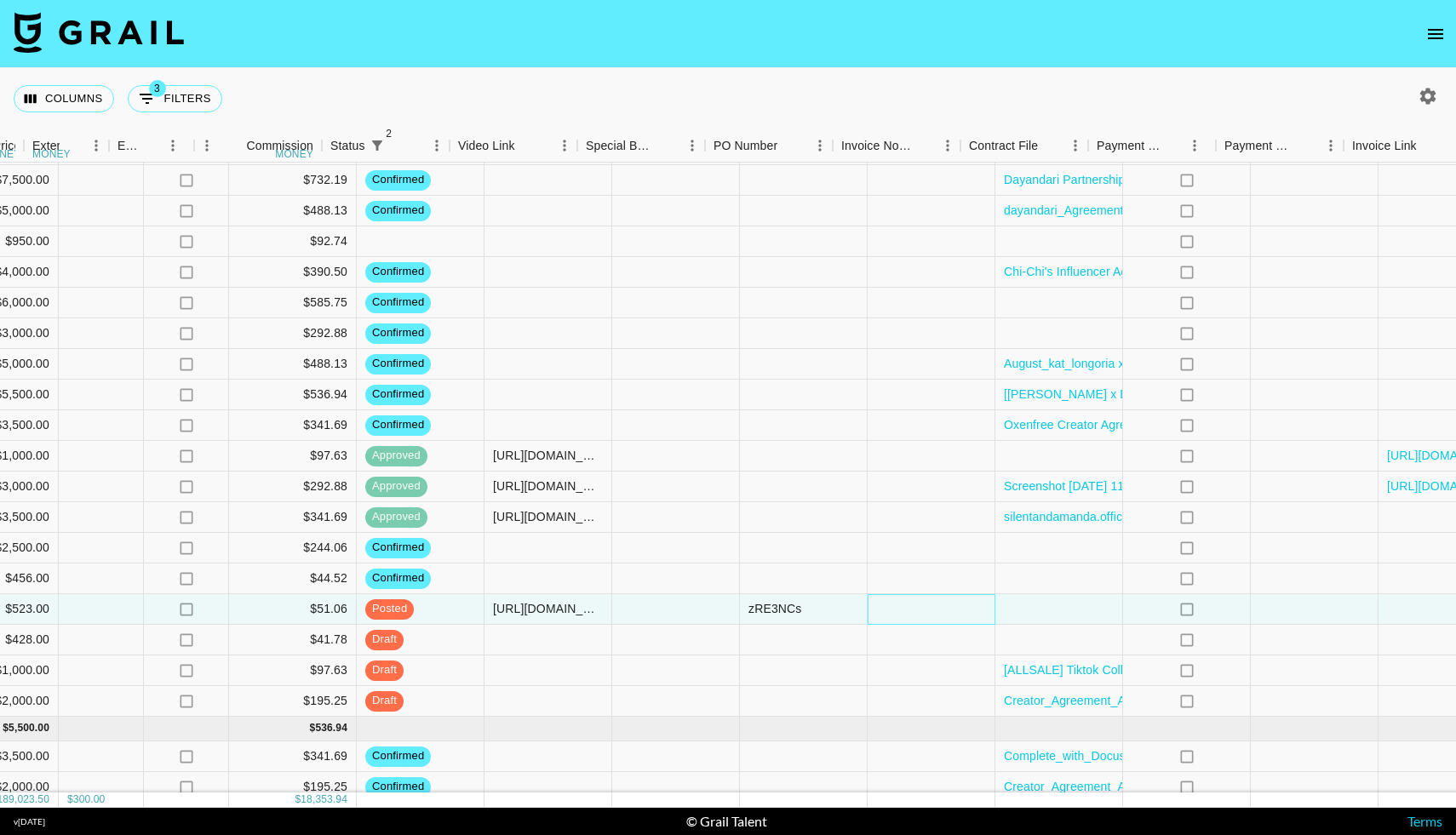
scroll to position [2303, 1350]
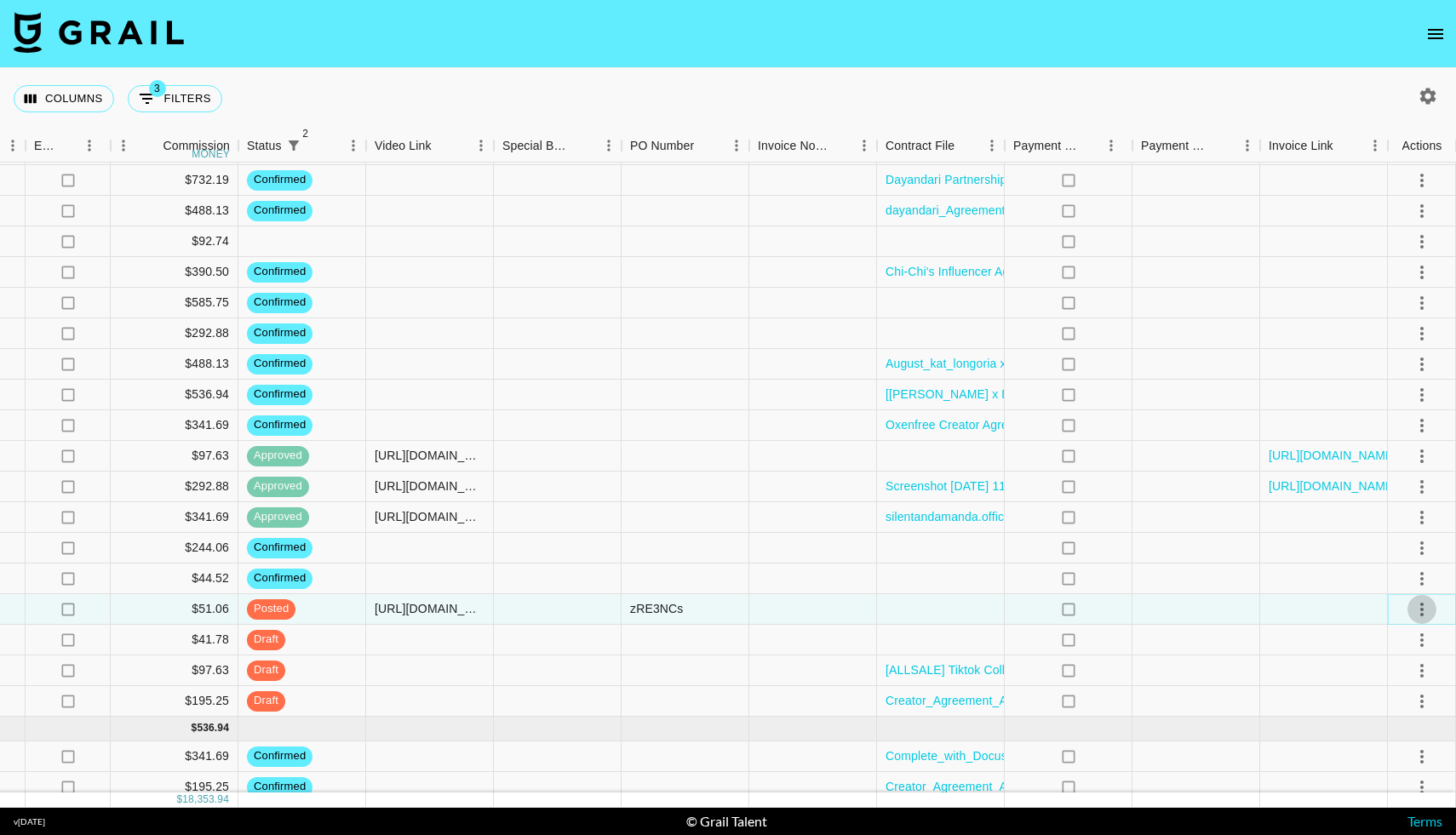
click at [1417, 607] on icon "select merge strategy" at bounding box center [1421, 610] width 21 height 21
click at [1368, 760] on div "Approve" at bounding box center [1384, 769] width 52 height 21
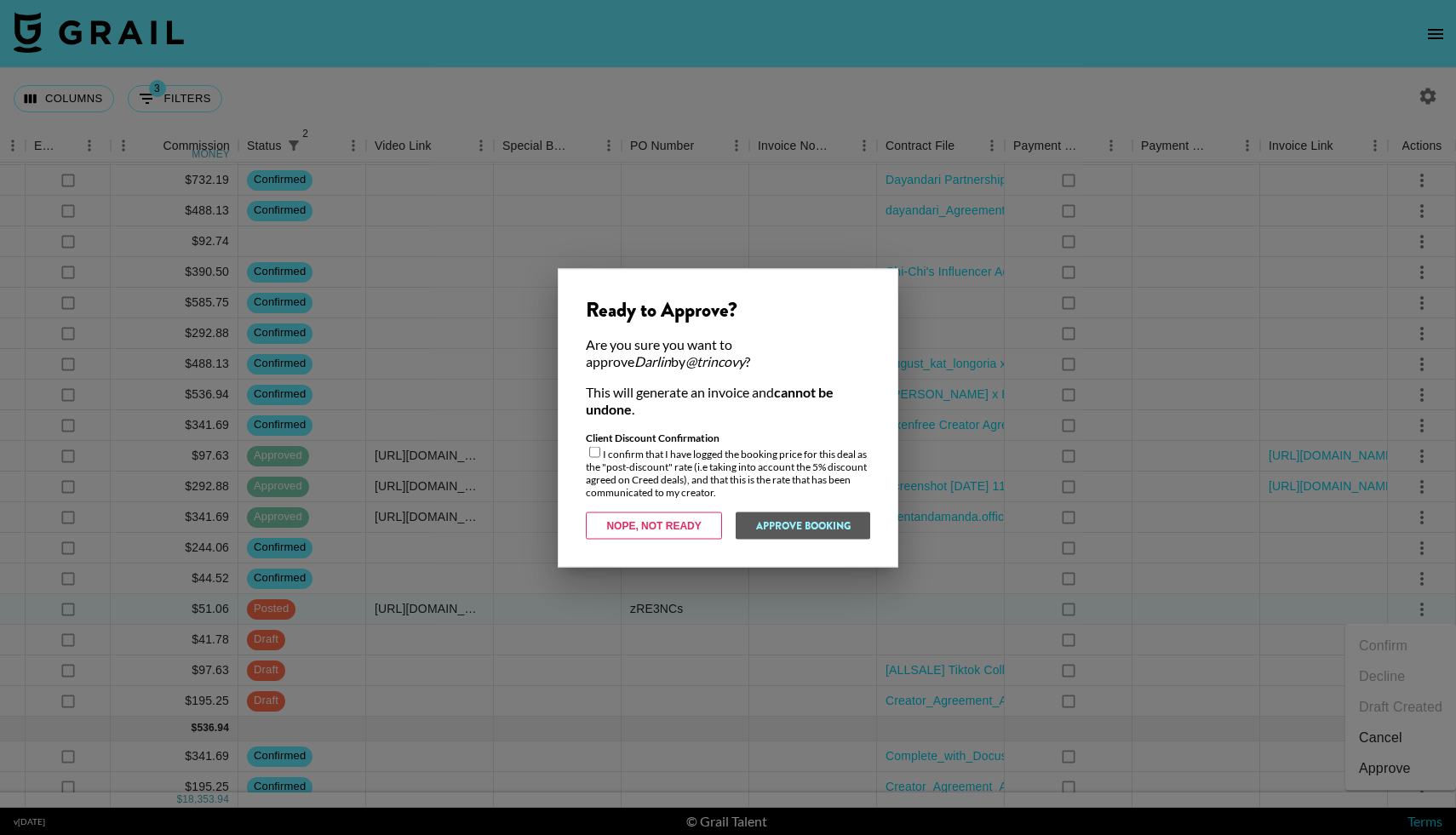
click at [595, 459] on div "Client Discount Confirmation I confirm that I have logged the booking price for…" at bounding box center [728, 465] width 285 height 67
click at [595, 451] on input "checkbox" at bounding box center [594, 452] width 11 height 11
checkbox input "true"
click at [773, 523] on button "Approve Booking" at bounding box center [802, 524] width 135 height 27
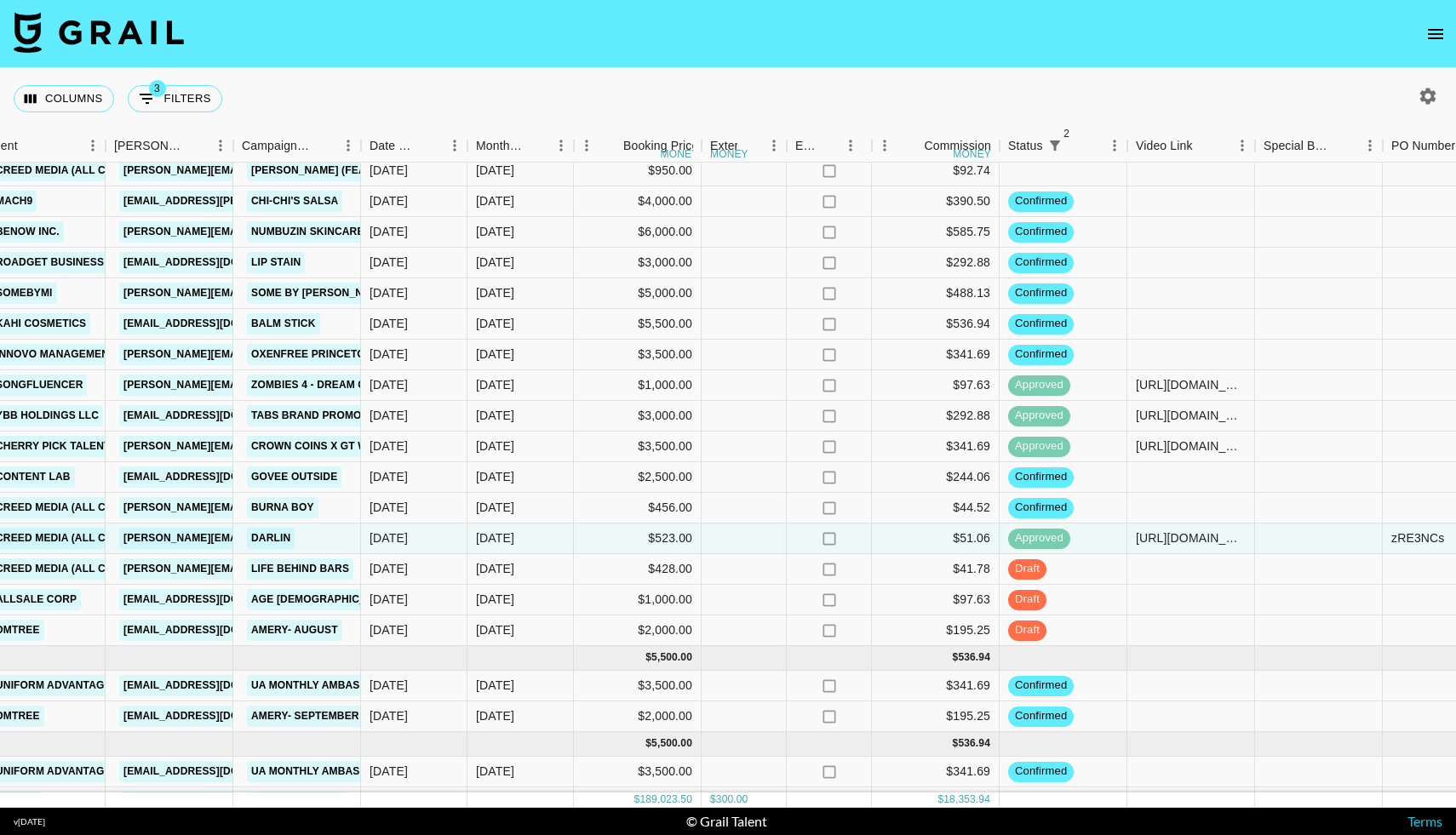
scroll to position [2399, 588]
